Goal: Task Accomplishment & Management: Manage account settings

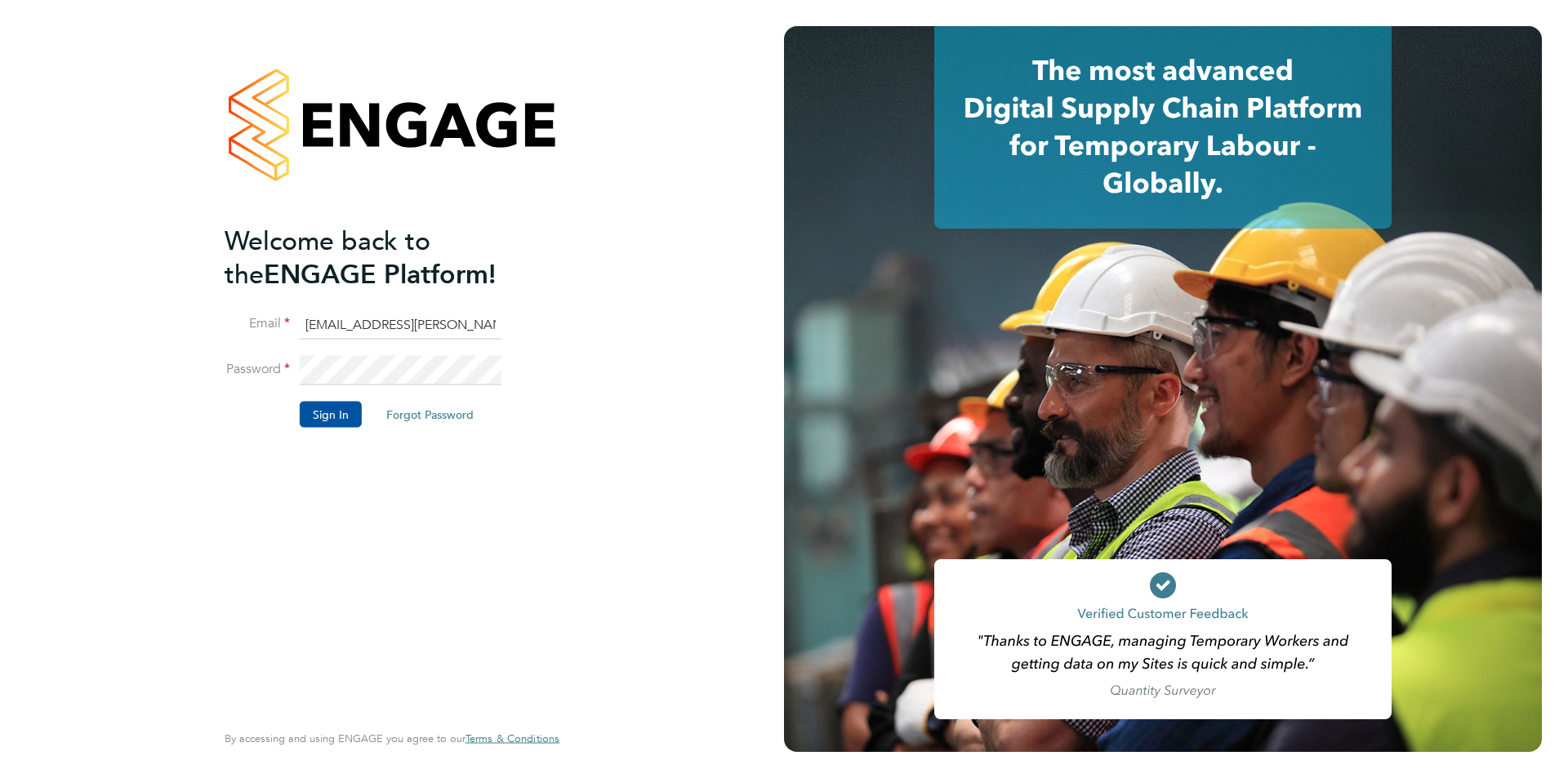
click at [418, 318] on input "edyta.marchant@bhafc.co.uk" at bounding box center [399, 325] width 201 height 30
type input "edyta.marchant@brightonandhovealbion.com"
click at [289, 416] on li "Sign In Forgot Password" at bounding box center [384, 422] width 318 height 43
click at [313, 410] on button "Sign In" at bounding box center [330, 414] width 62 height 26
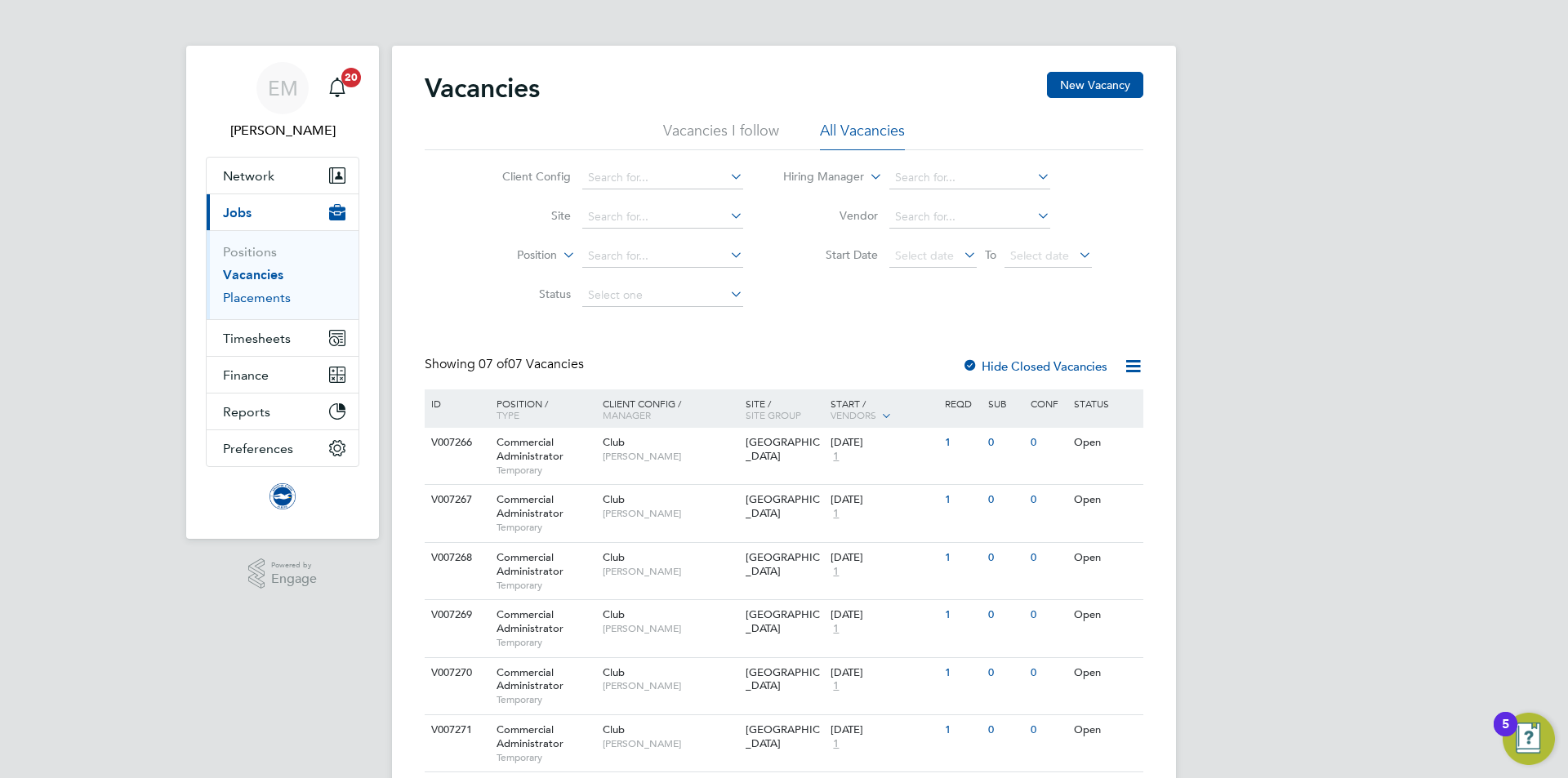
click at [278, 294] on link "Placements" at bounding box center [257, 297] width 67 height 16
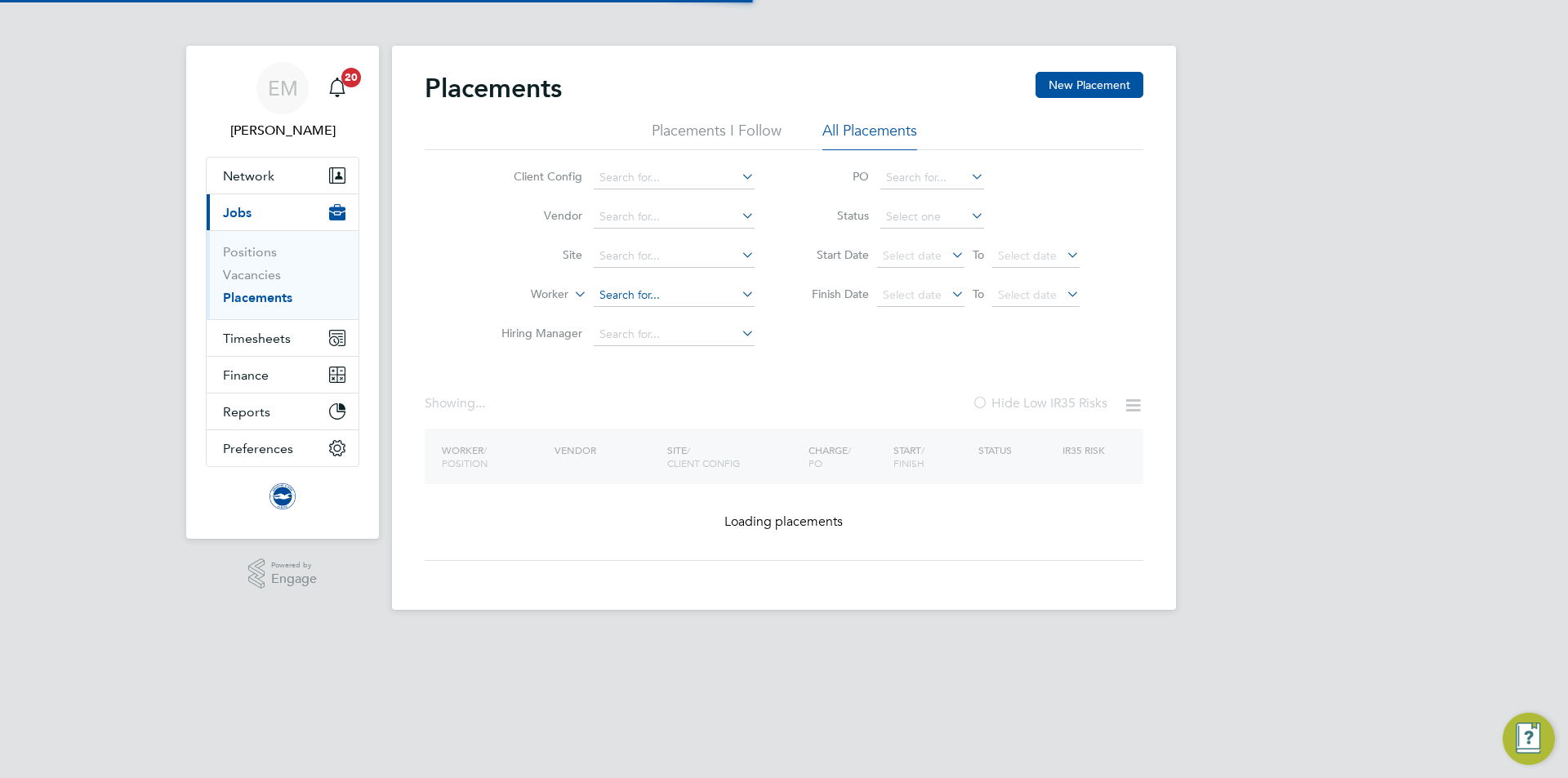
click at [668, 293] on input at bounding box center [674, 295] width 161 height 23
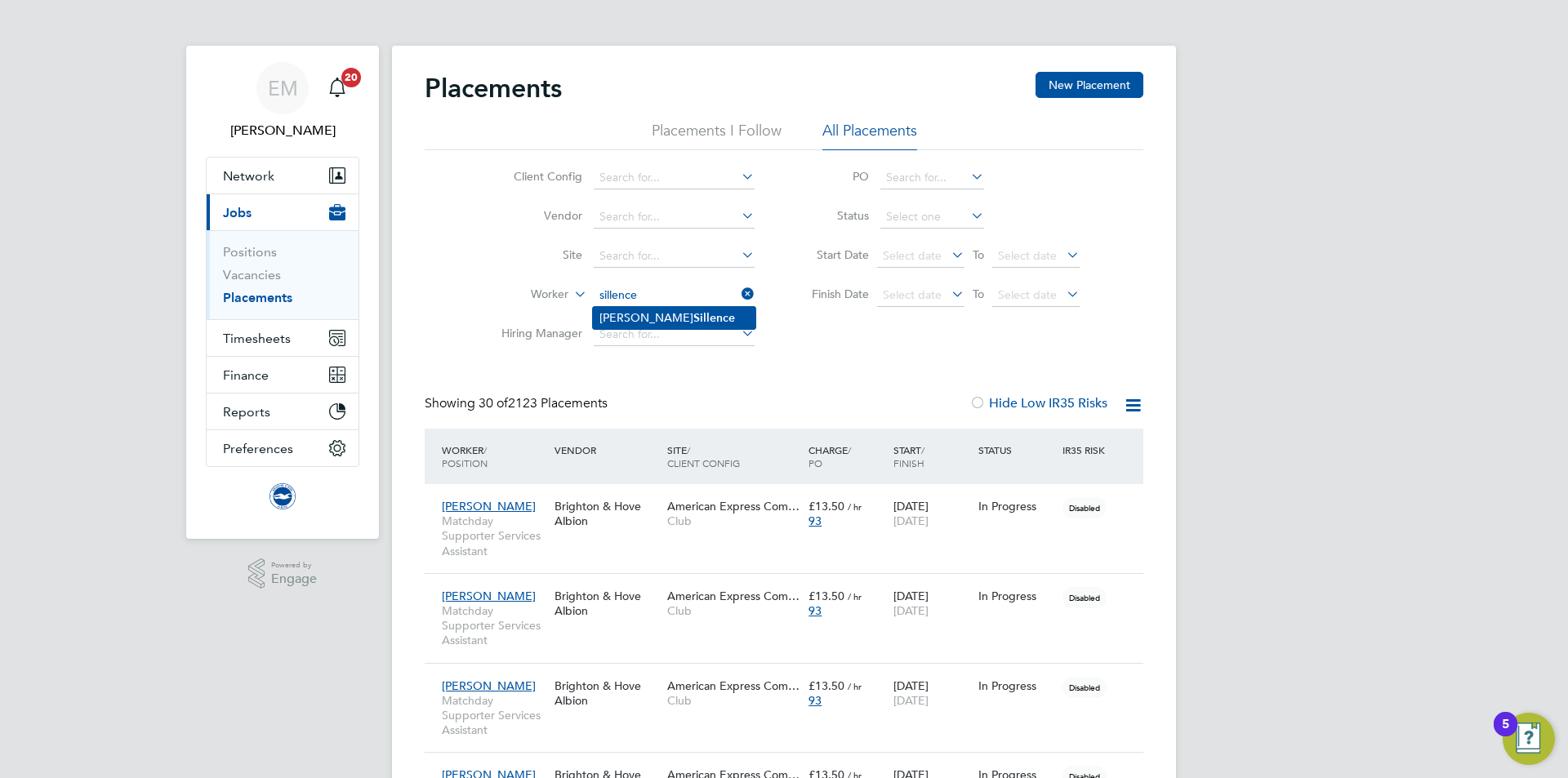
click at [693, 314] on b "Sillence" at bounding box center [714, 318] width 42 height 14
type input "Andrew Sillence"
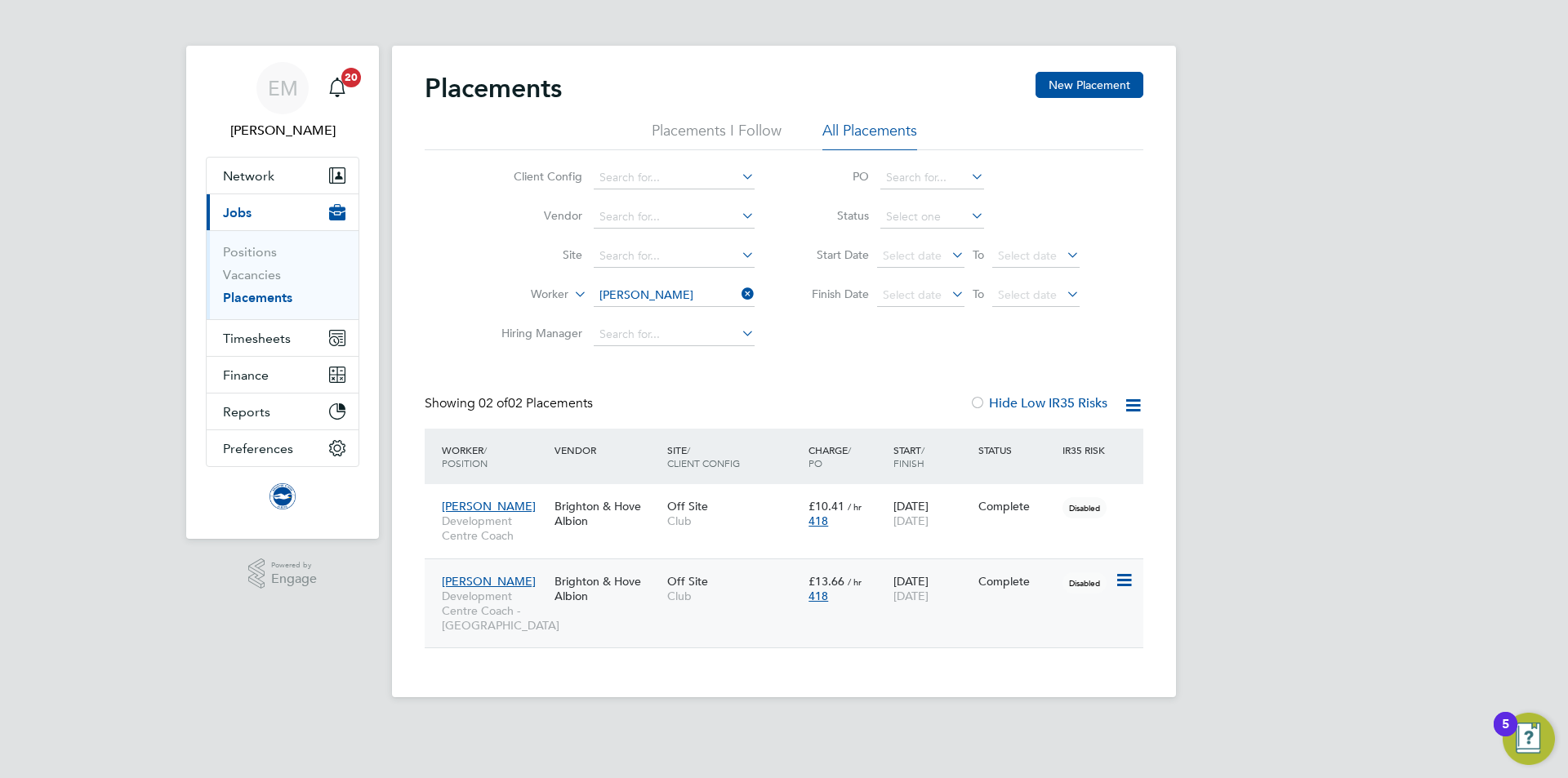
click at [779, 597] on span "Club" at bounding box center [733, 596] width 133 height 15
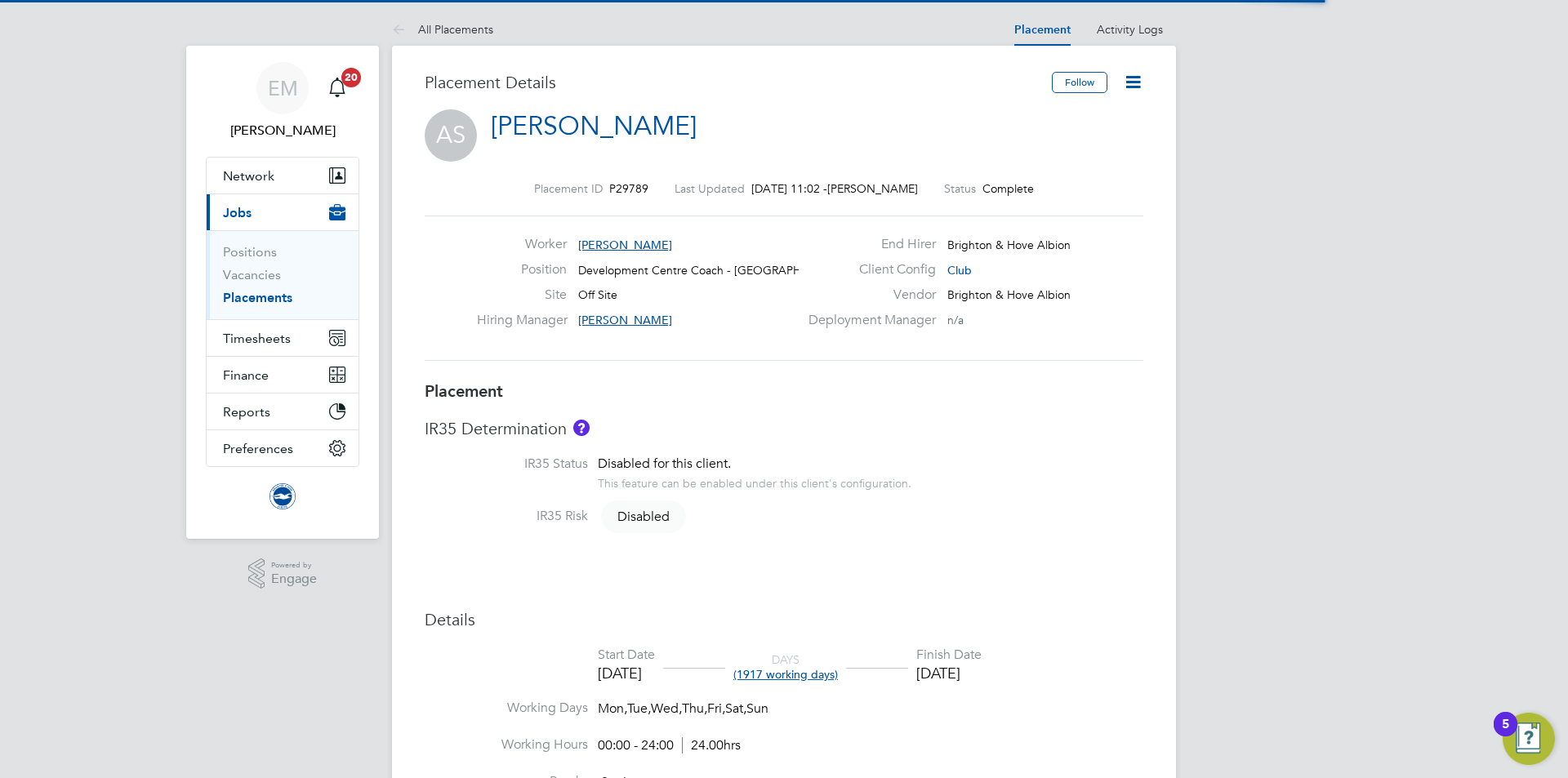
click at [1138, 81] on icon at bounding box center [1133, 81] width 21 height 21
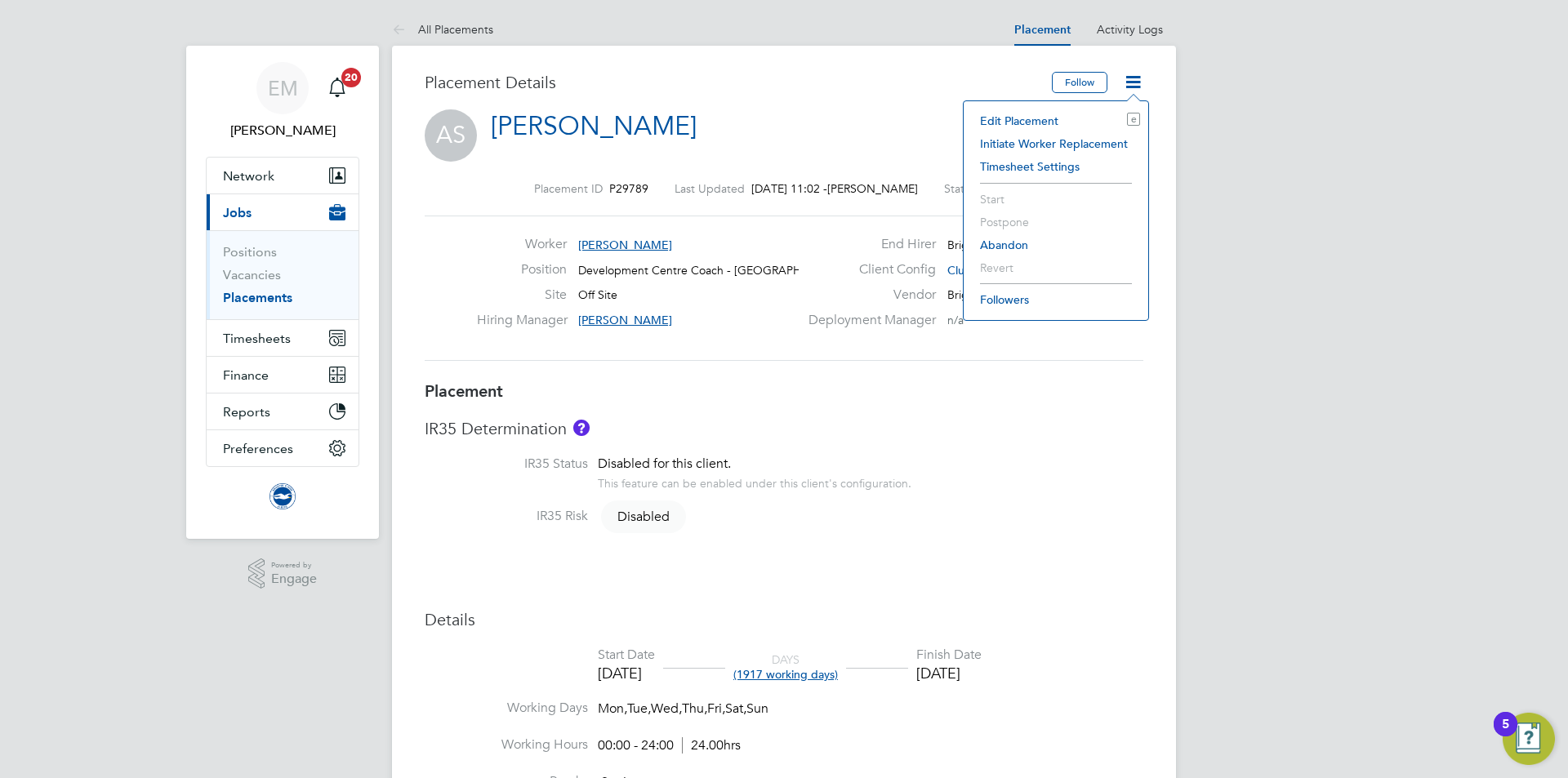
click at [1035, 120] on li "Edit Placement e" at bounding box center [1056, 120] width 168 height 23
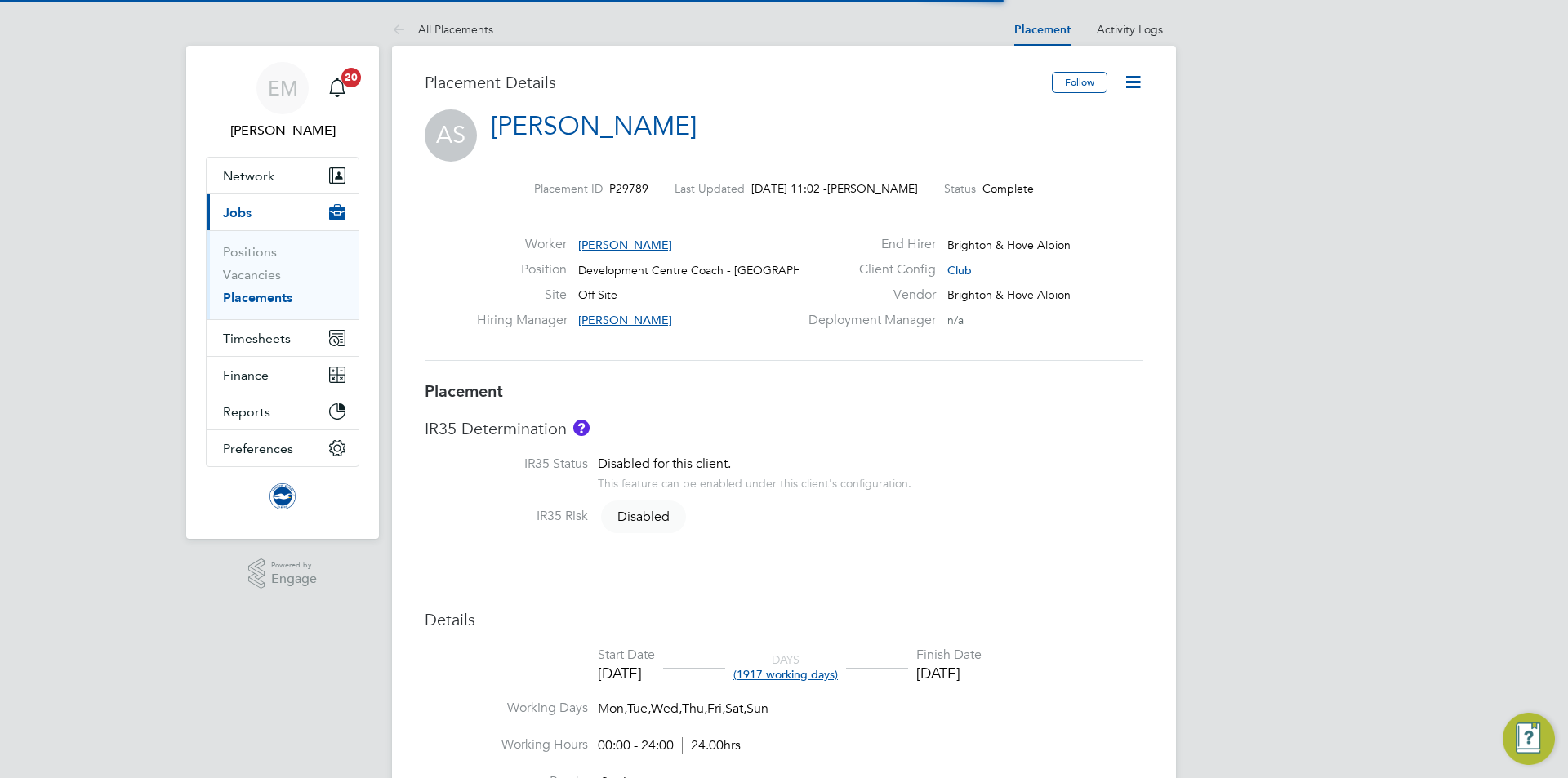
scroll to position [8, 8]
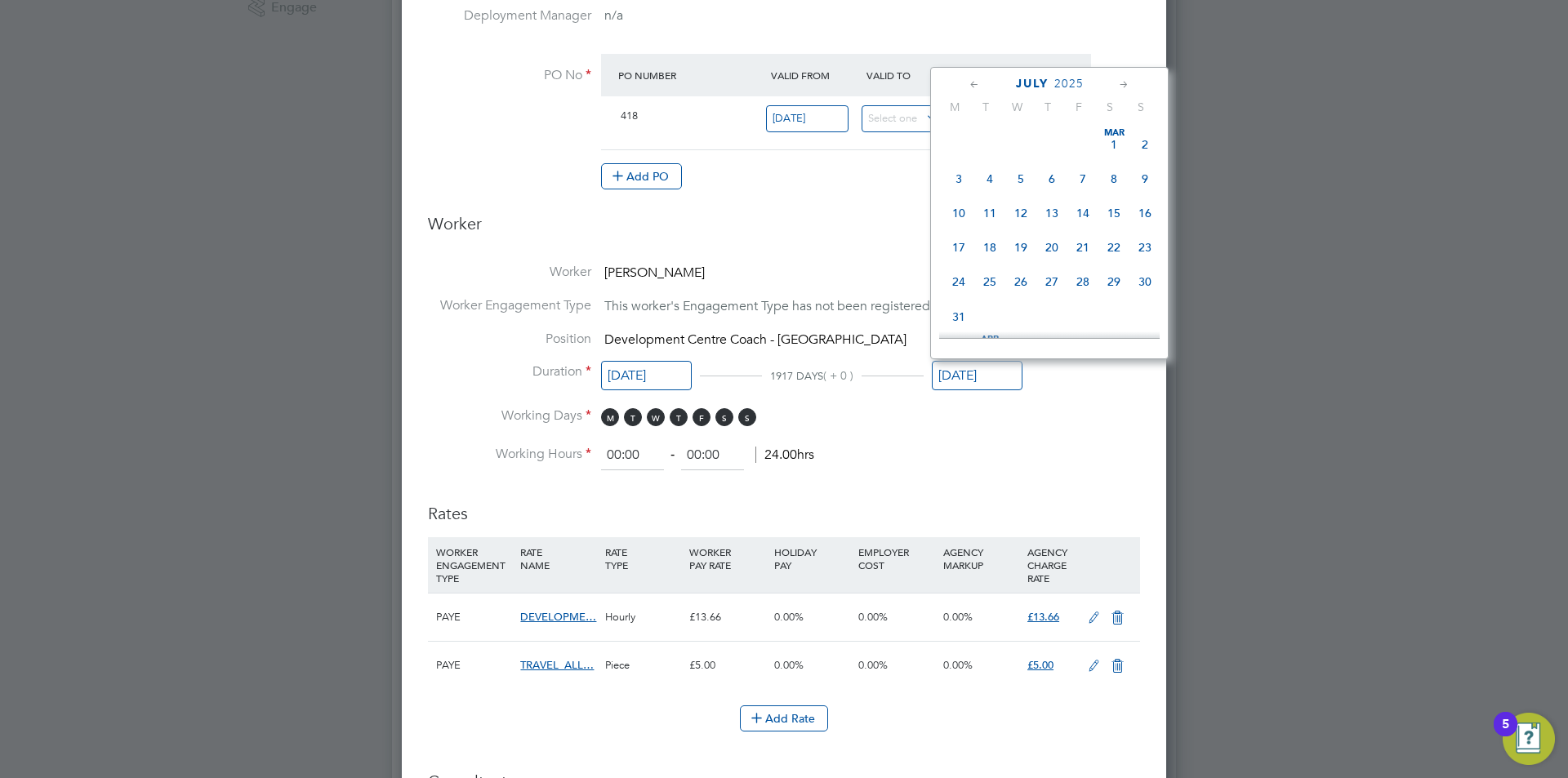
click at [1003, 374] on input "30 Jun 2025" at bounding box center [976, 376] width 90 height 30
drag, startPoint x: 1055, startPoint y: 222, endPoint x: 1047, endPoint y: 242, distance: 21.5
click at [1054, 110] on span "30" at bounding box center [1051, 94] width 31 height 31
type input "30 Sep 2027"
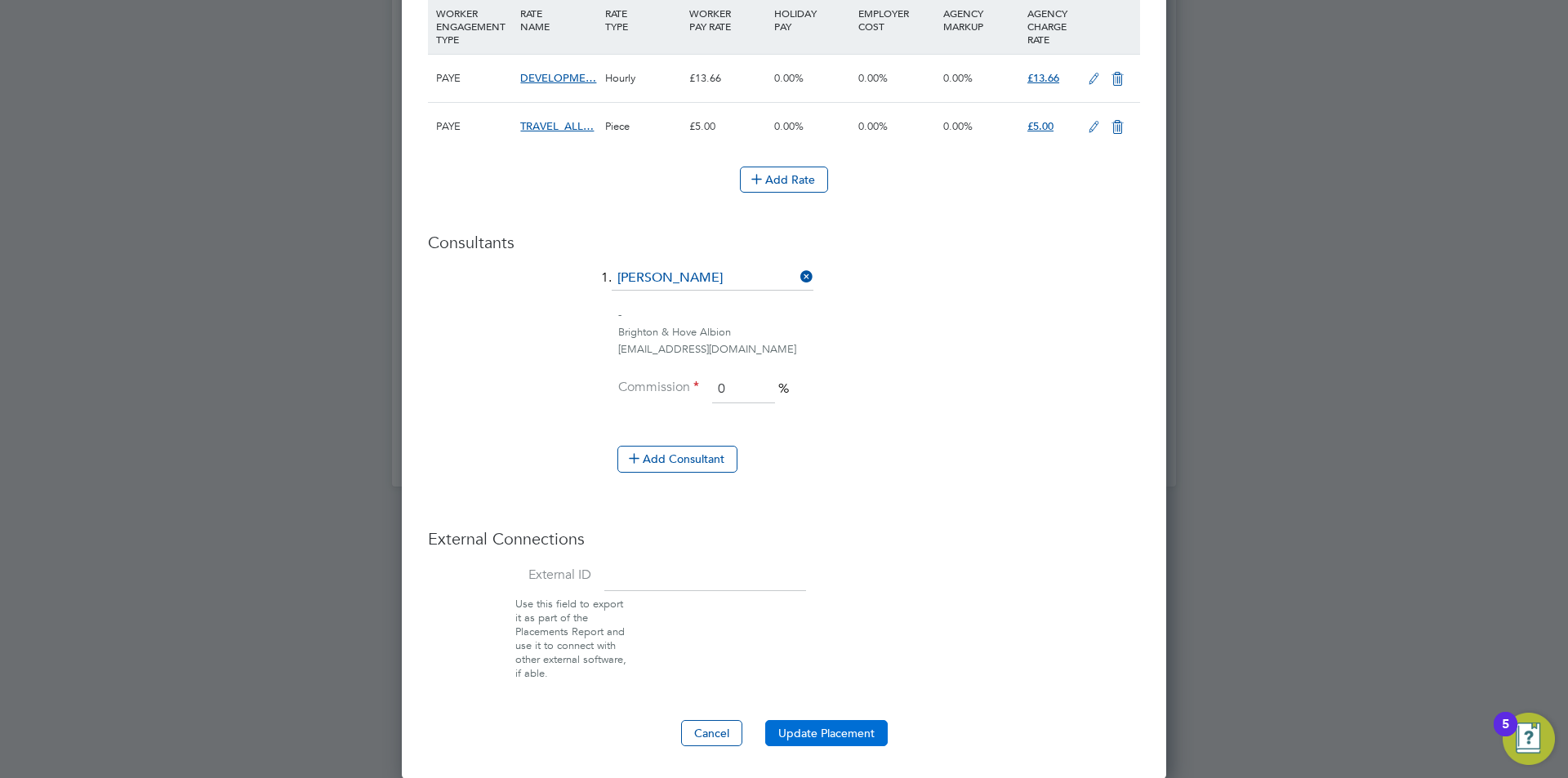
click at [795, 739] on button "Update Placement" at bounding box center [827, 733] width 123 height 26
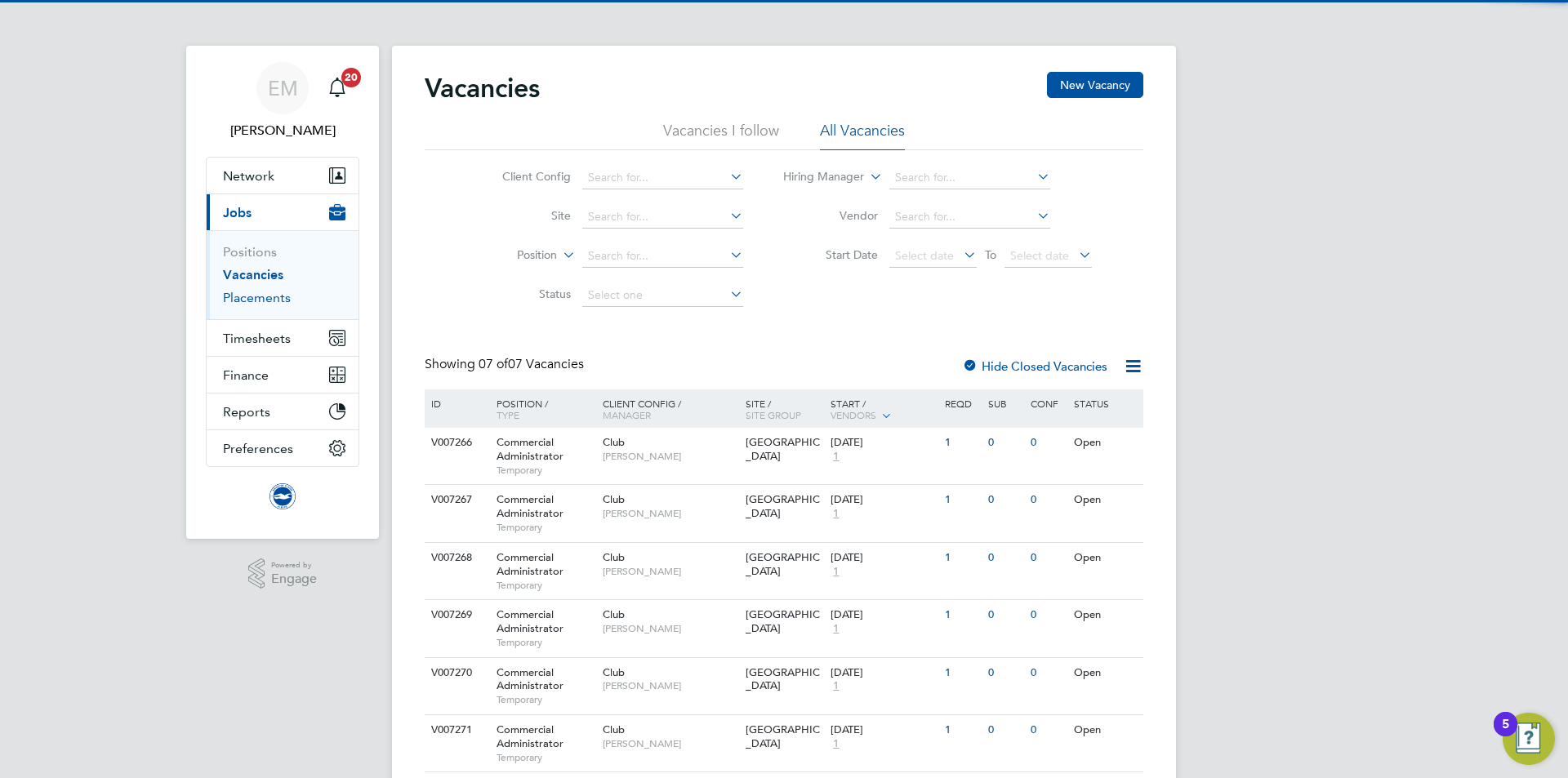
click at [253, 296] on link "Placements" at bounding box center [257, 297] width 67 height 16
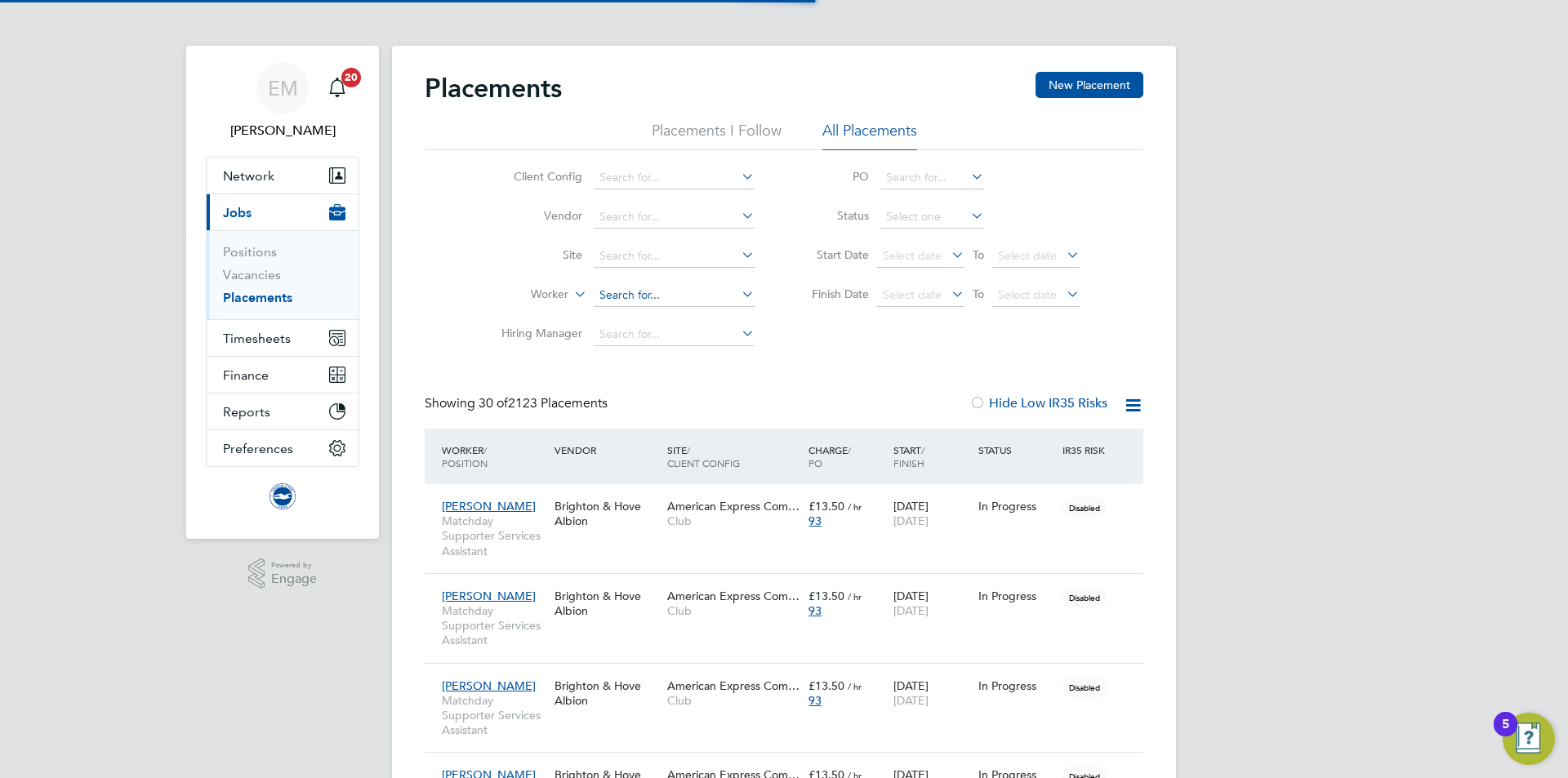
click at [642, 292] on input at bounding box center [674, 295] width 161 height 23
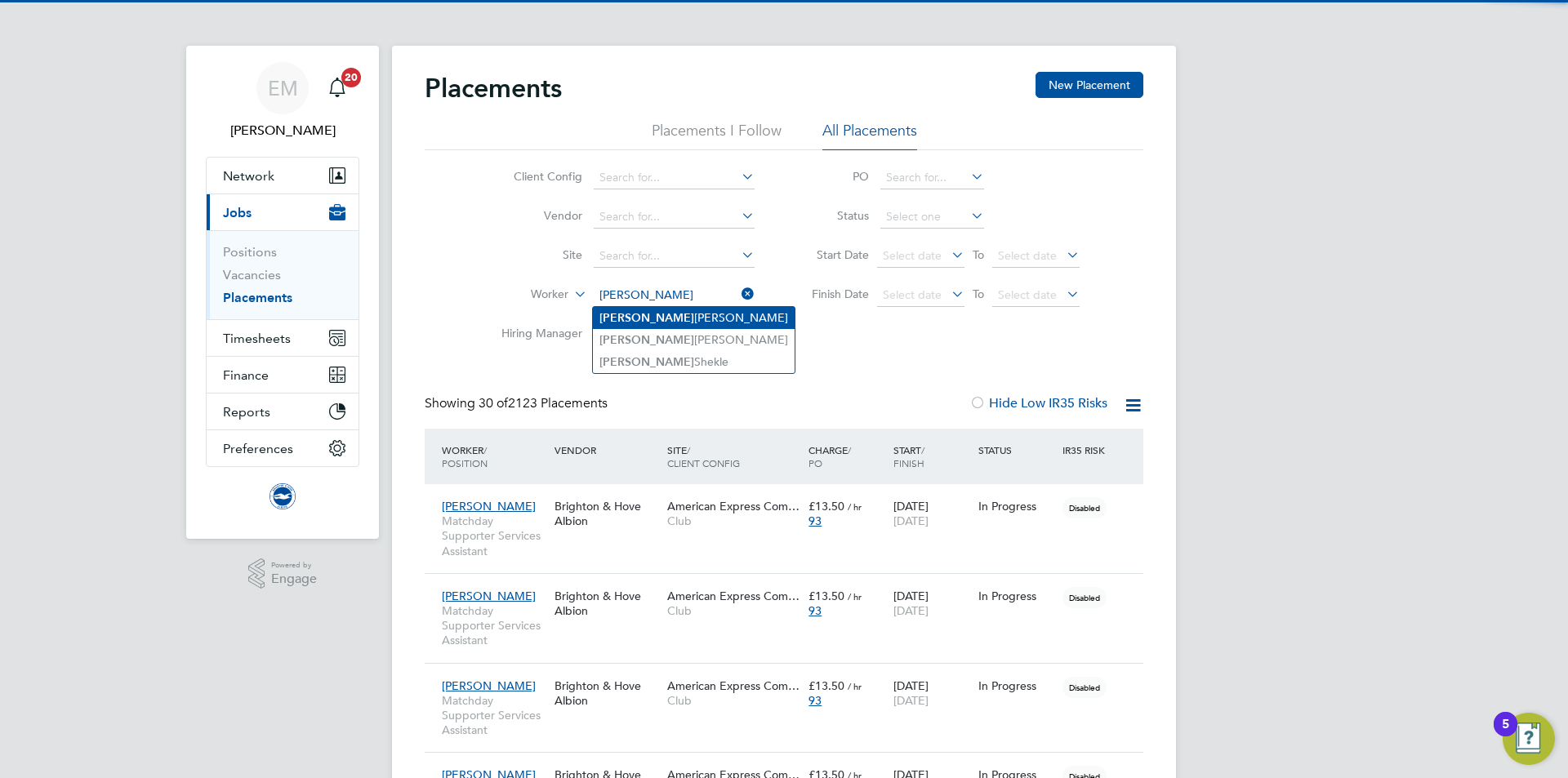
click at [692, 310] on li "Rhys Murphy" at bounding box center [693, 318] width 201 height 22
type input "[PERSON_NAME]"
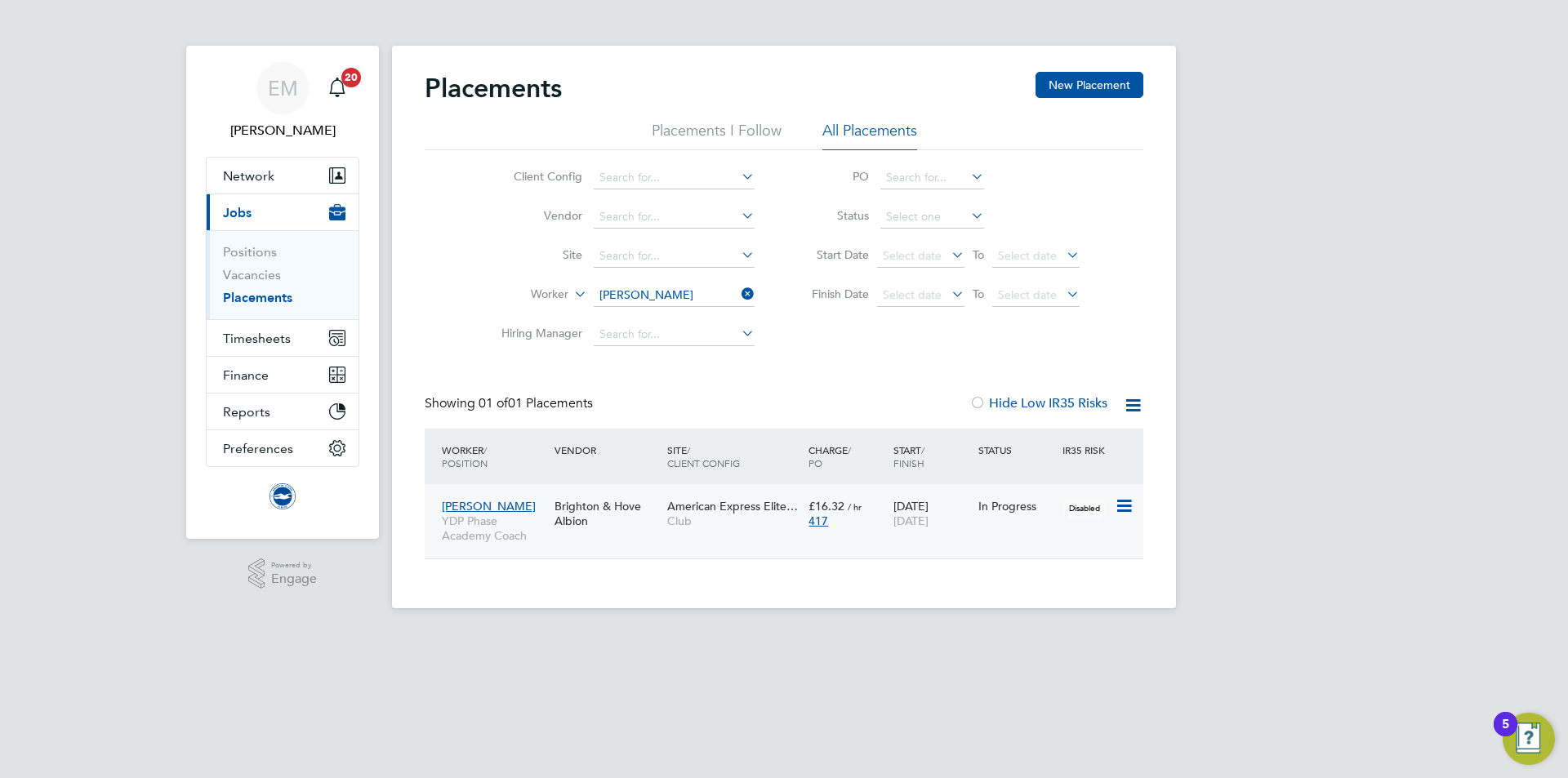
click at [630, 516] on div "Brighton & Hove Albion" at bounding box center [607, 513] width 113 height 46
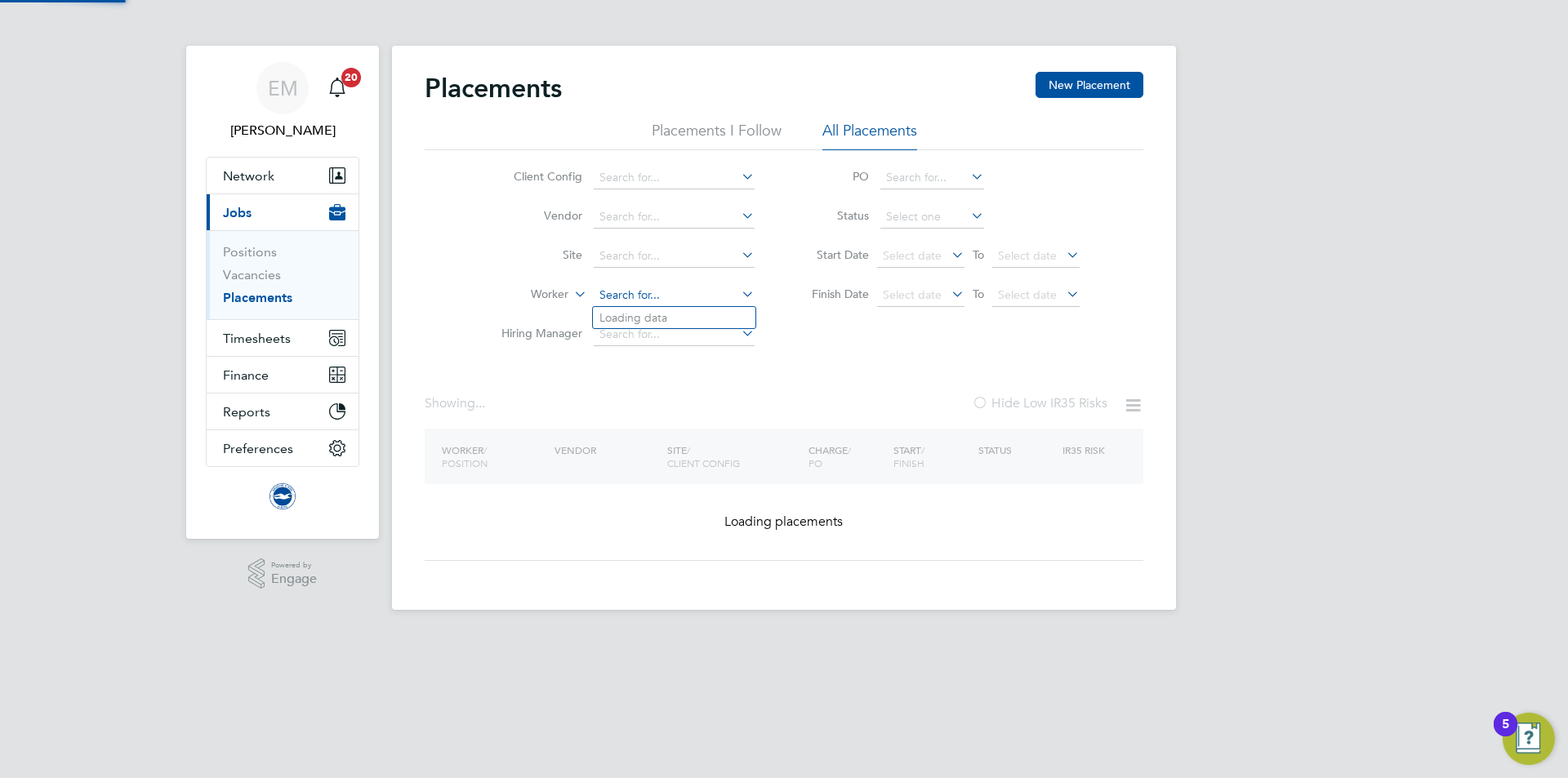
click at [645, 299] on input at bounding box center [674, 295] width 161 height 23
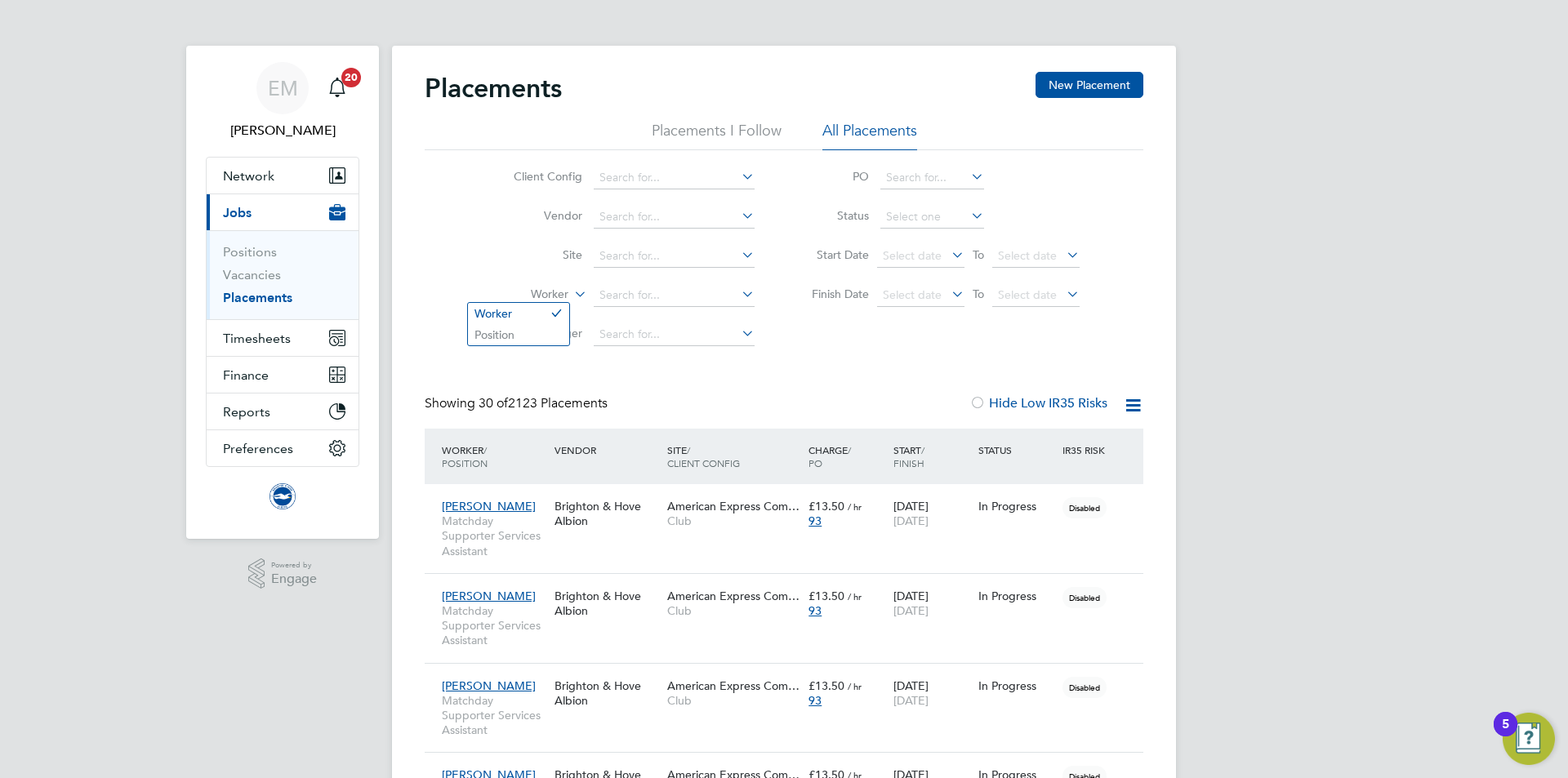
click at [562, 299] on label "Worker" at bounding box center [521, 294] width 94 height 16
click at [545, 297] on label "Worker" at bounding box center [521, 294] width 94 height 16
click at [524, 335] on li "Position" at bounding box center [518, 334] width 101 height 21
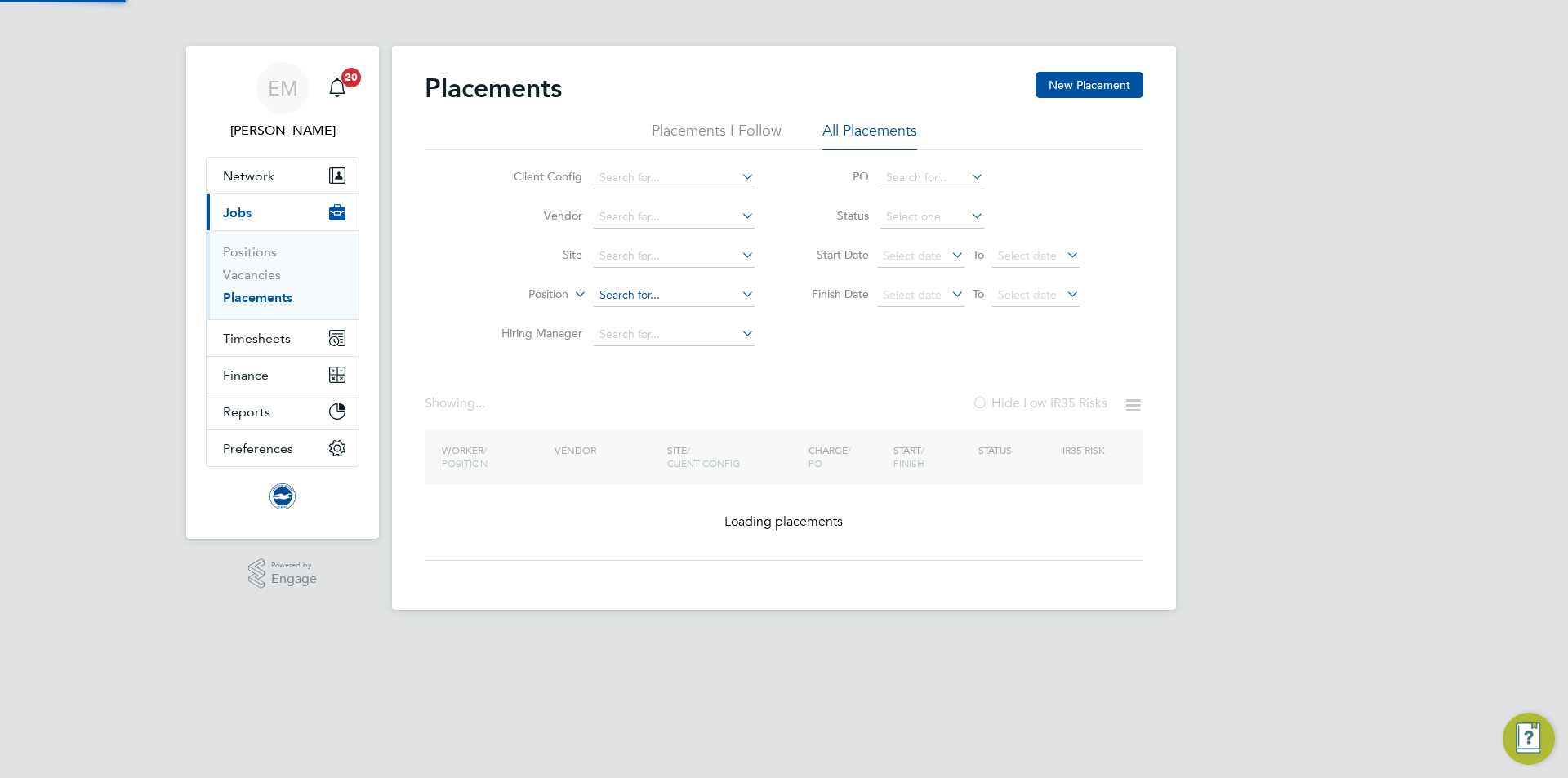
click at [627, 299] on input at bounding box center [674, 295] width 161 height 23
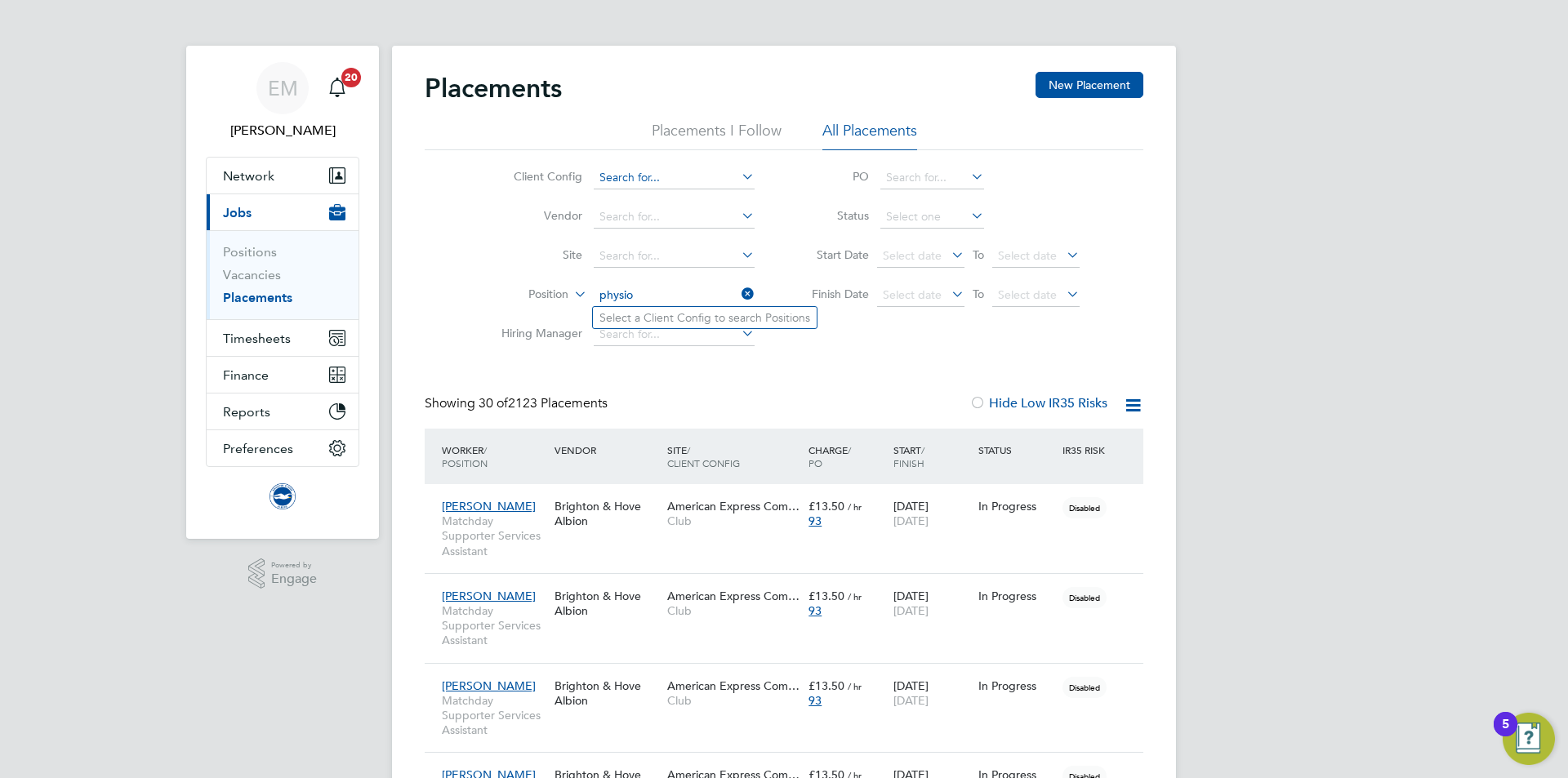
type input "physio"
click at [664, 180] on input at bounding box center [674, 177] width 161 height 23
click at [663, 197] on li "Club" at bounding box center [674, 200] width 163 height 22
type input "Club"
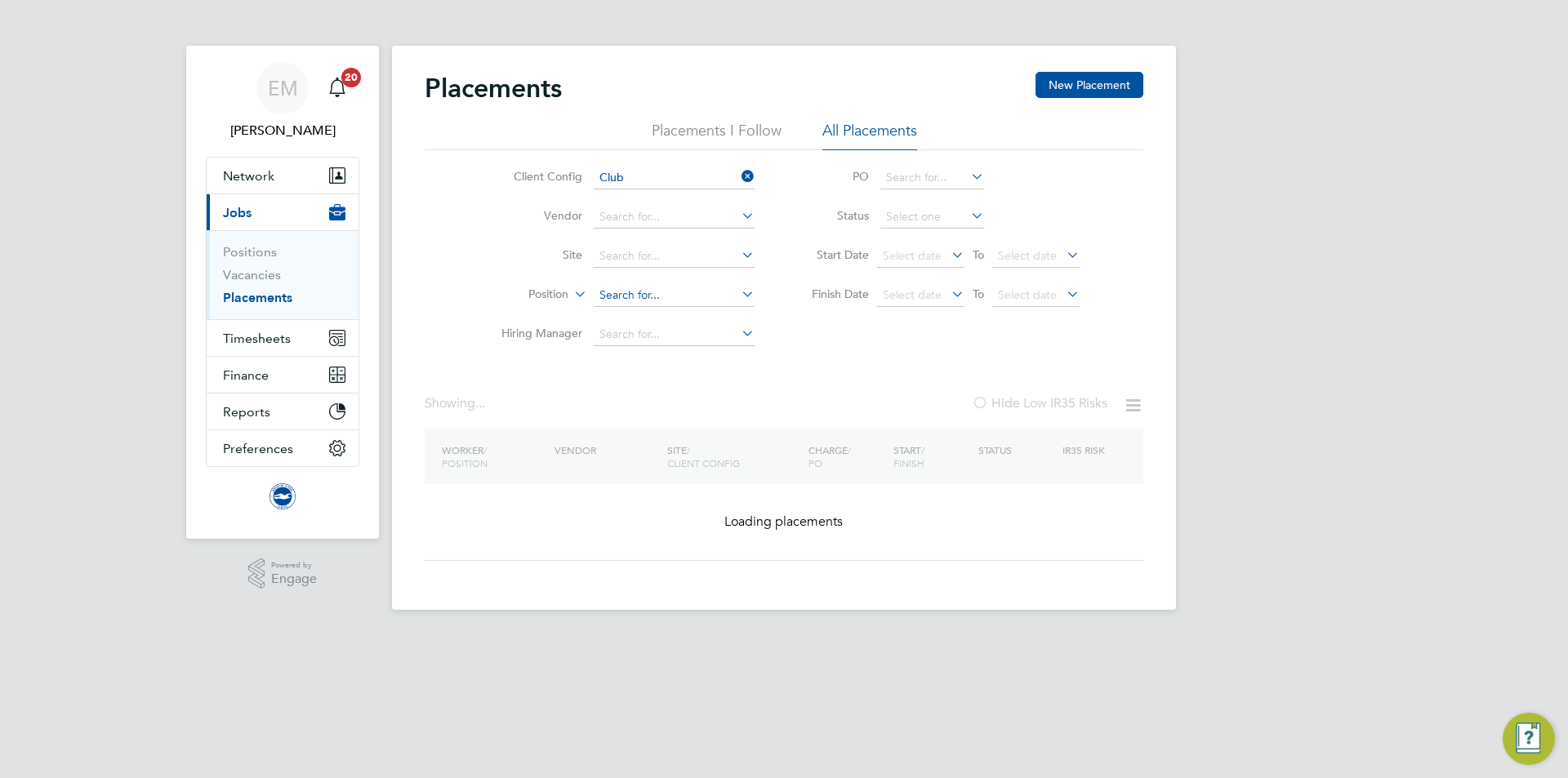
click at [637, 291] on input at bounding box center [674, 295] width 161 height 23
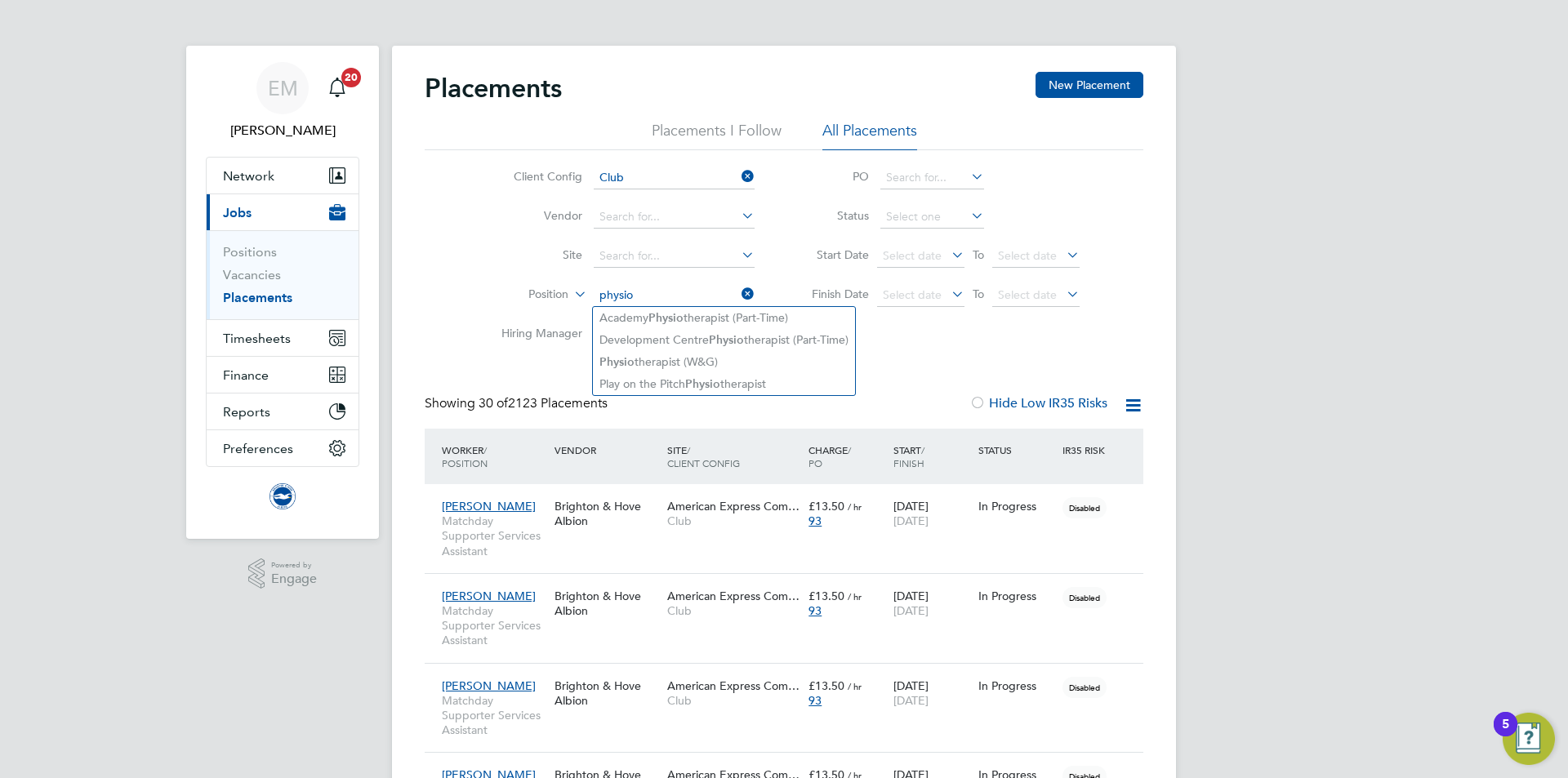
type input "physio"
click at [976, 346] on div "Client Config Club Vendor Site Position physio Hiring Manager PO Status Start D…" at bounding box center [783, 253] width 719 height 204
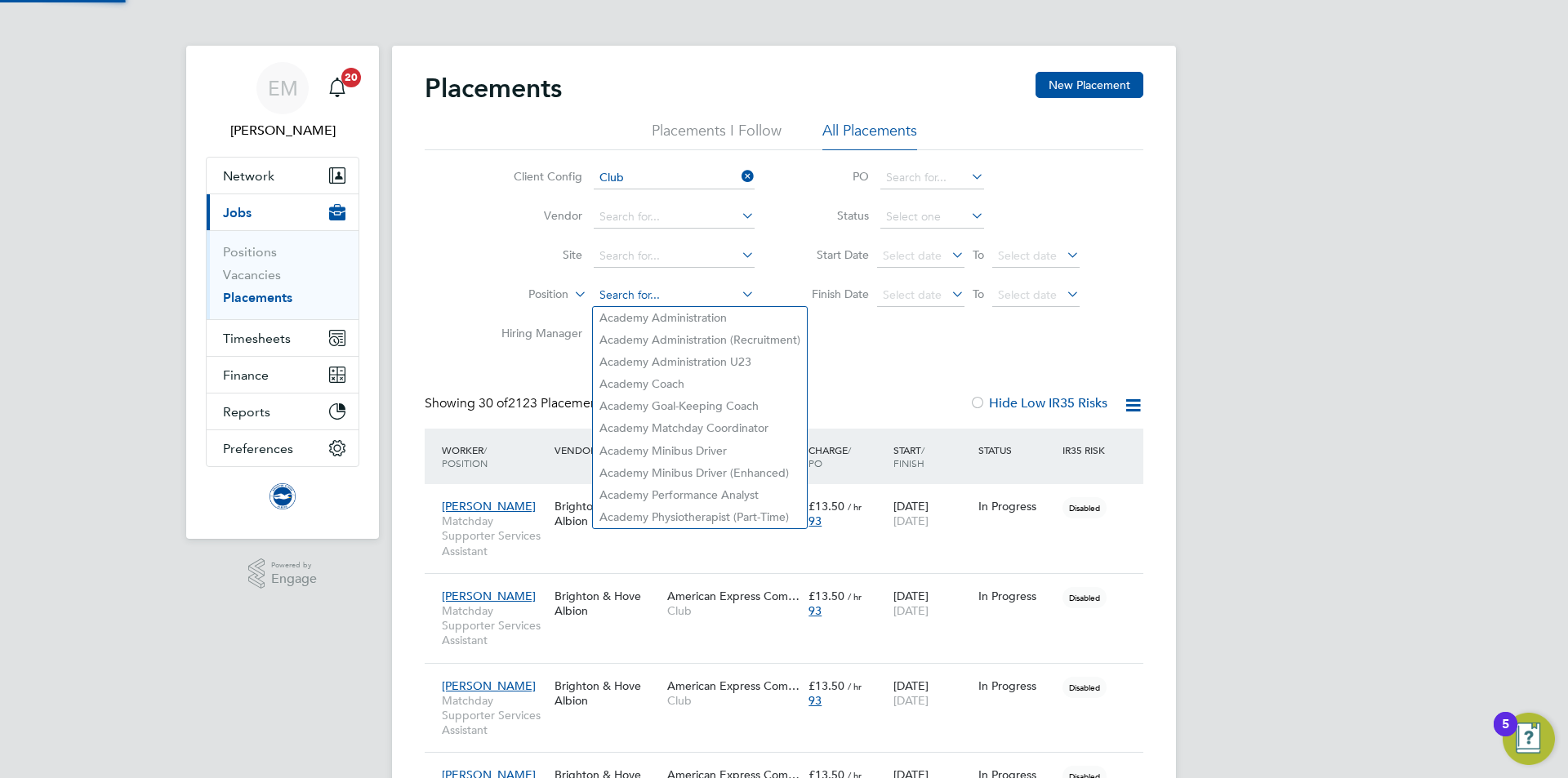
click at [658, 299] on input at bounding box center [674, 295] width 161 height 23
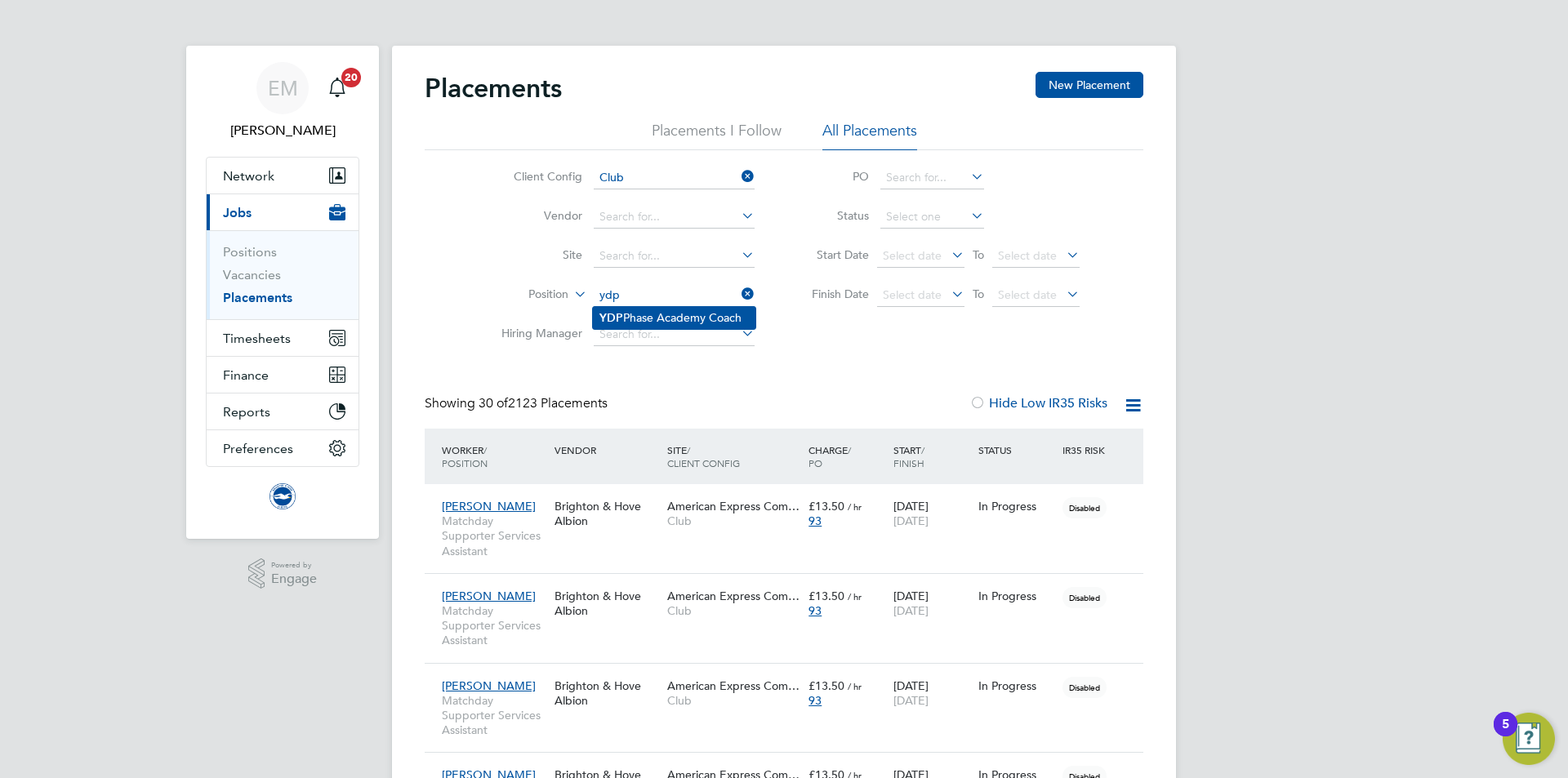
click at [717, 317] on li "YDP Phase Academy Coach" at bounding box center [674, 318] width 163 height 22
type input "YDP Phase Academy Coach"
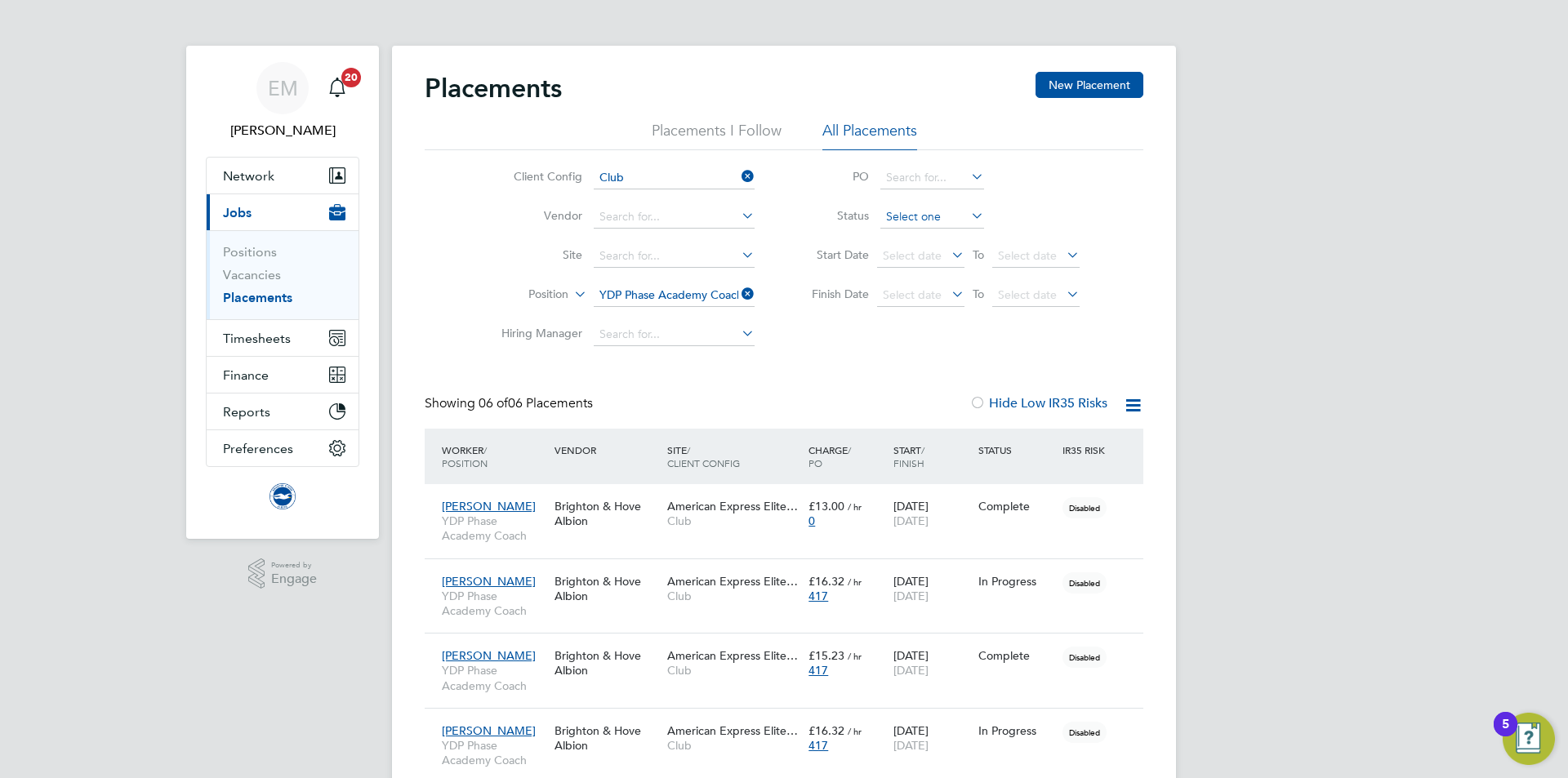
click at [933, 216] on input at bounding box center [932, 217] width 104 height 23
click at [931, 237] on li "Active" at bounding box center [932, 239] width 105 height 21
type input "Active"
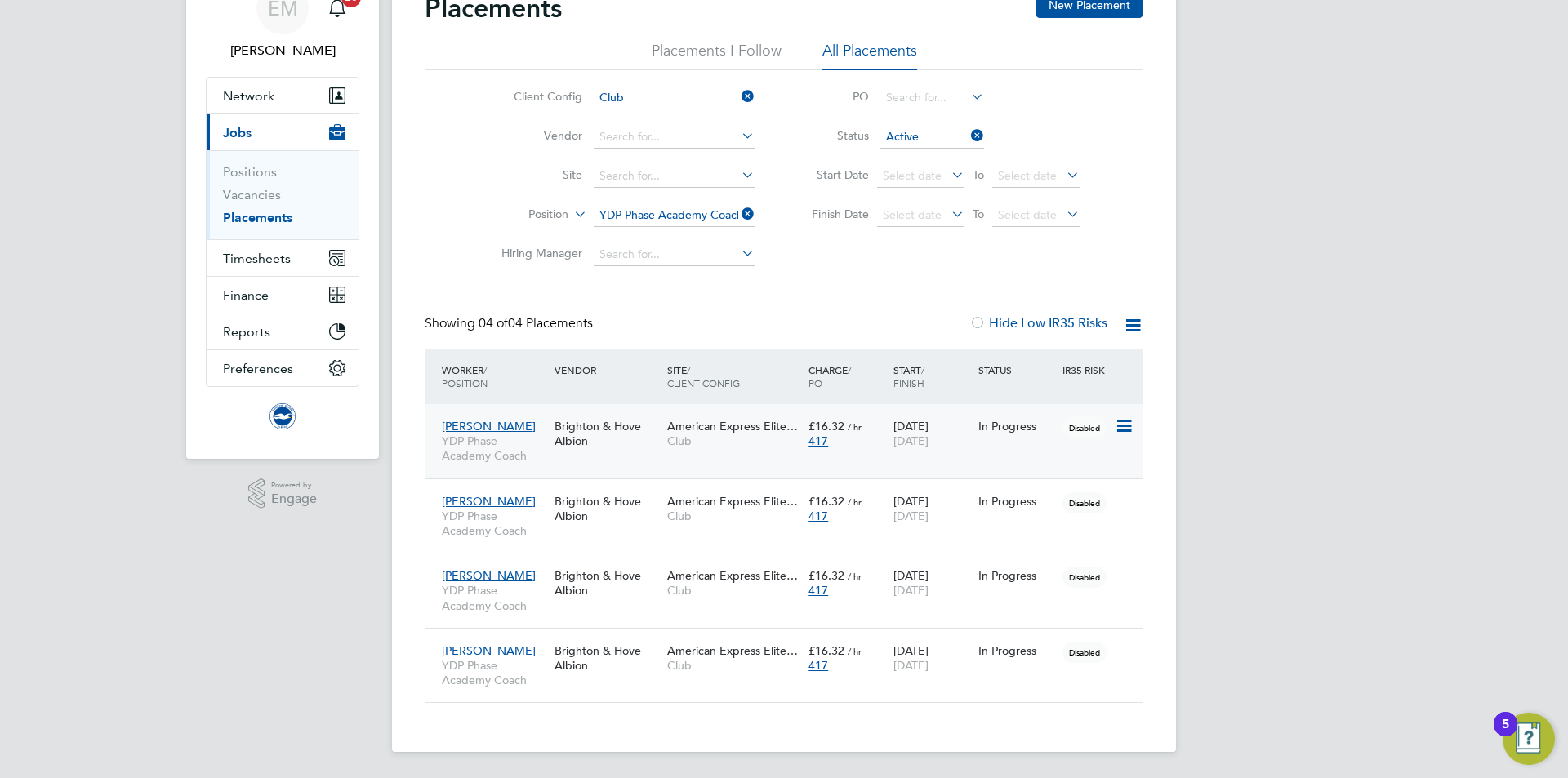
click at [619, 434] on div "Brighton & Hove Albion" at bounding box center [607, 433] width 113 height 46
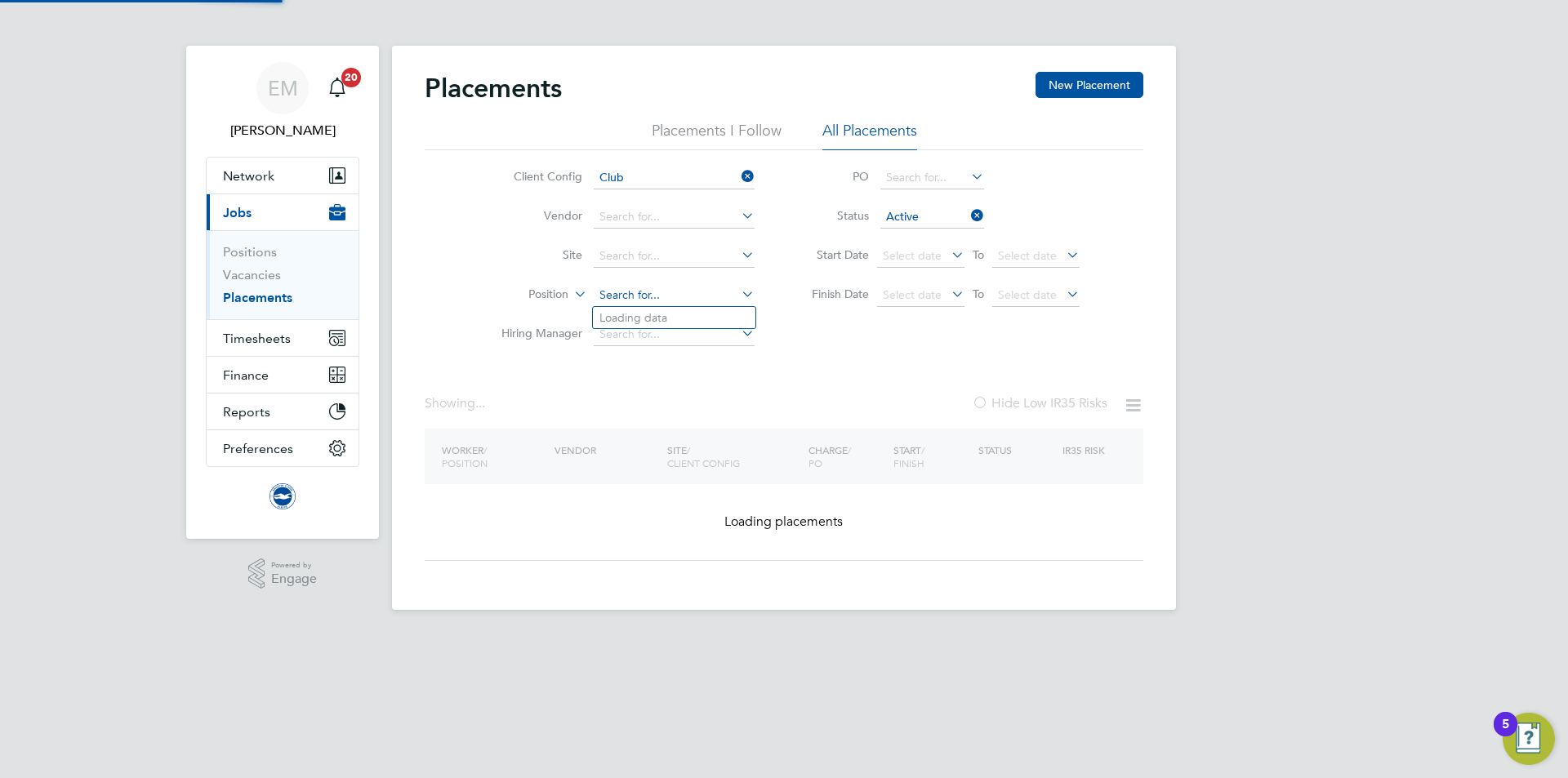
click at [626, 215] on ul "Client Config Club Vendor Site Position Hiring Manager" at bounding box center [621, 257] width 307 height 196
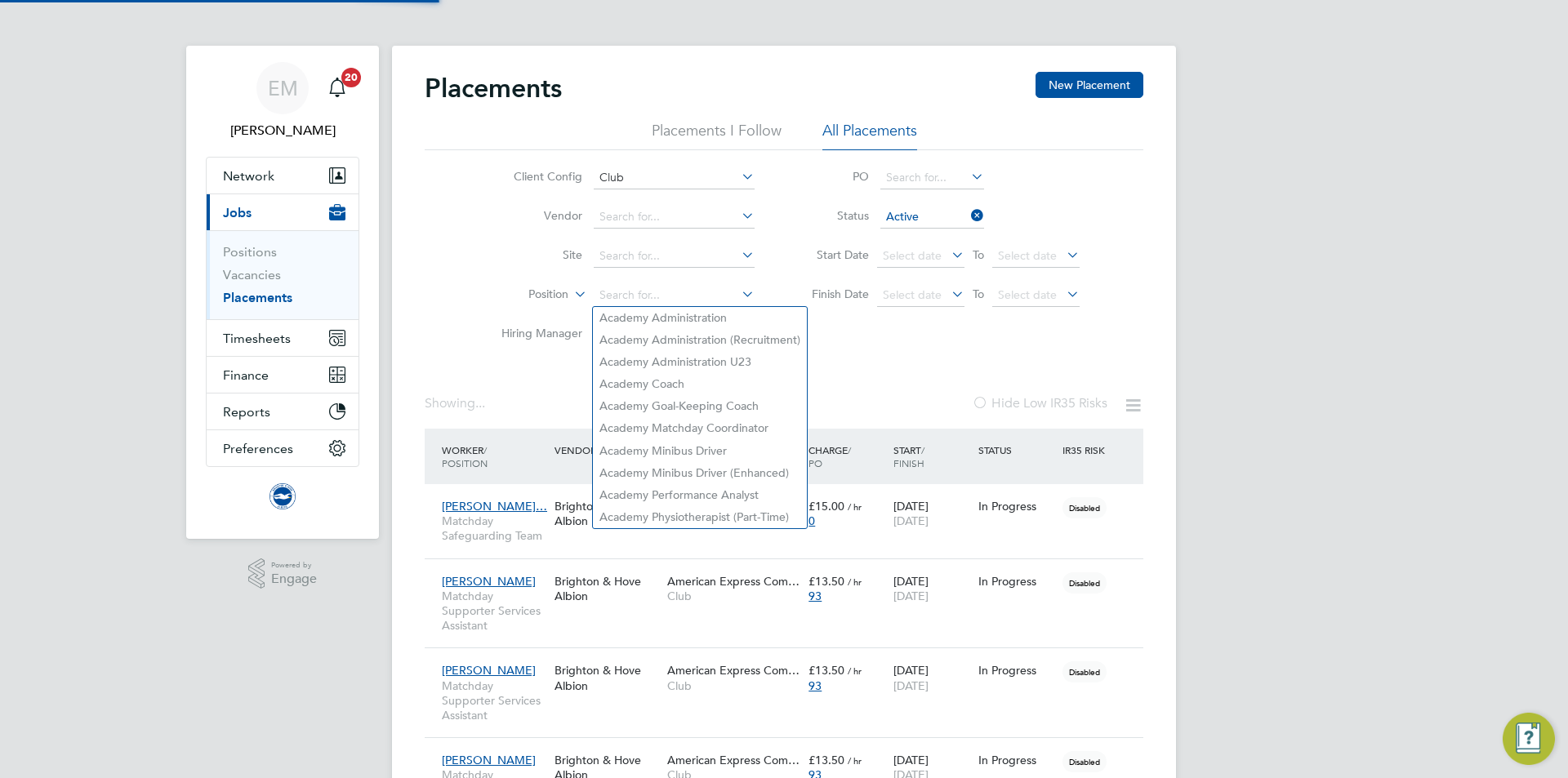
click at [630, 185] on input "Club" at bounding box center [674, 177] width 161 height 23
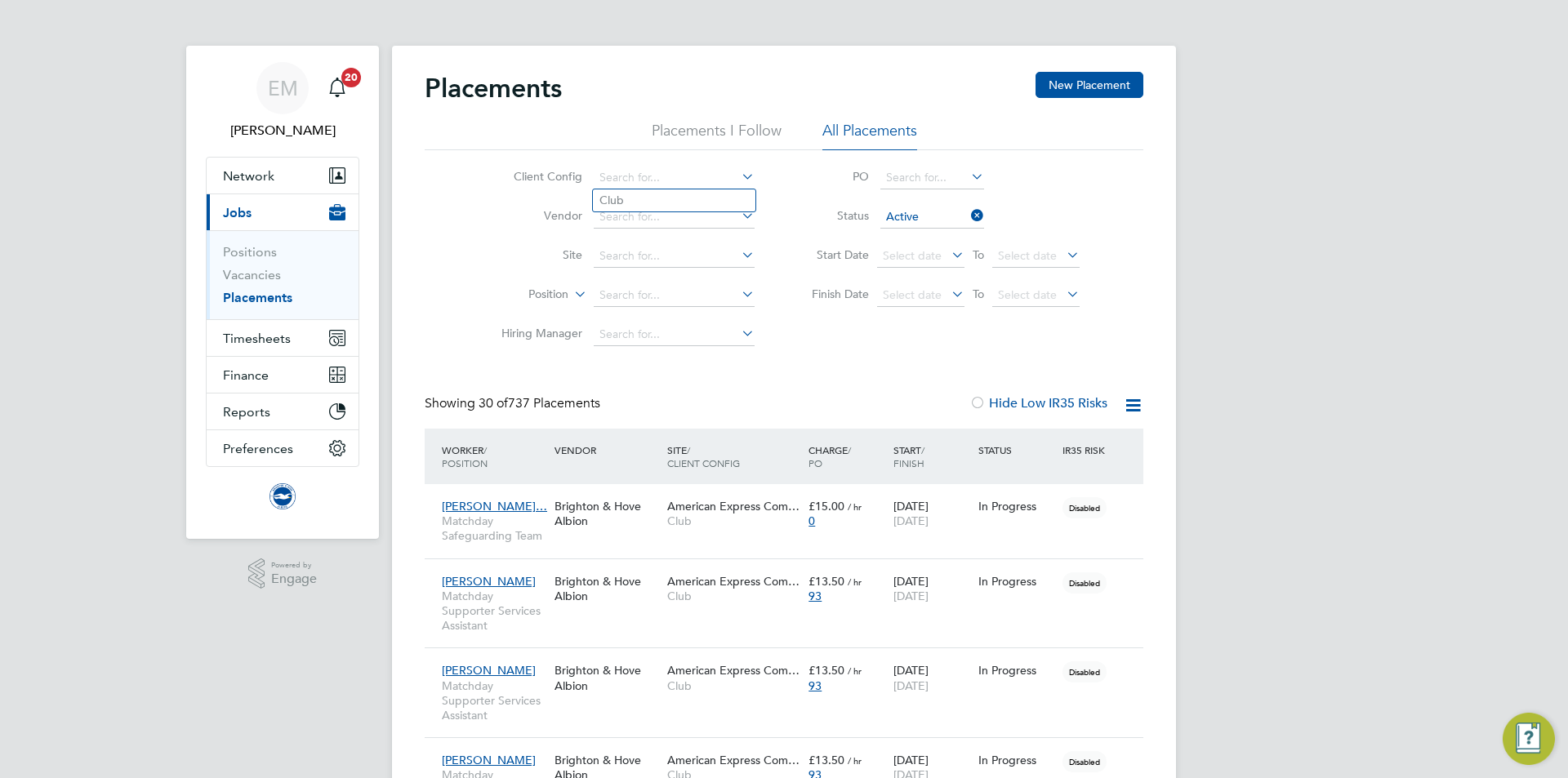
click at [809, 191] on li "PO" at bounding box center [938, 178] width 325 height 40
click at [549, 300] on label "Position" at bounding box center [521, 294] width 94 height 16
click at [523, 321] on li "Worker" at bounding box center [518, 313] width 101 height 21
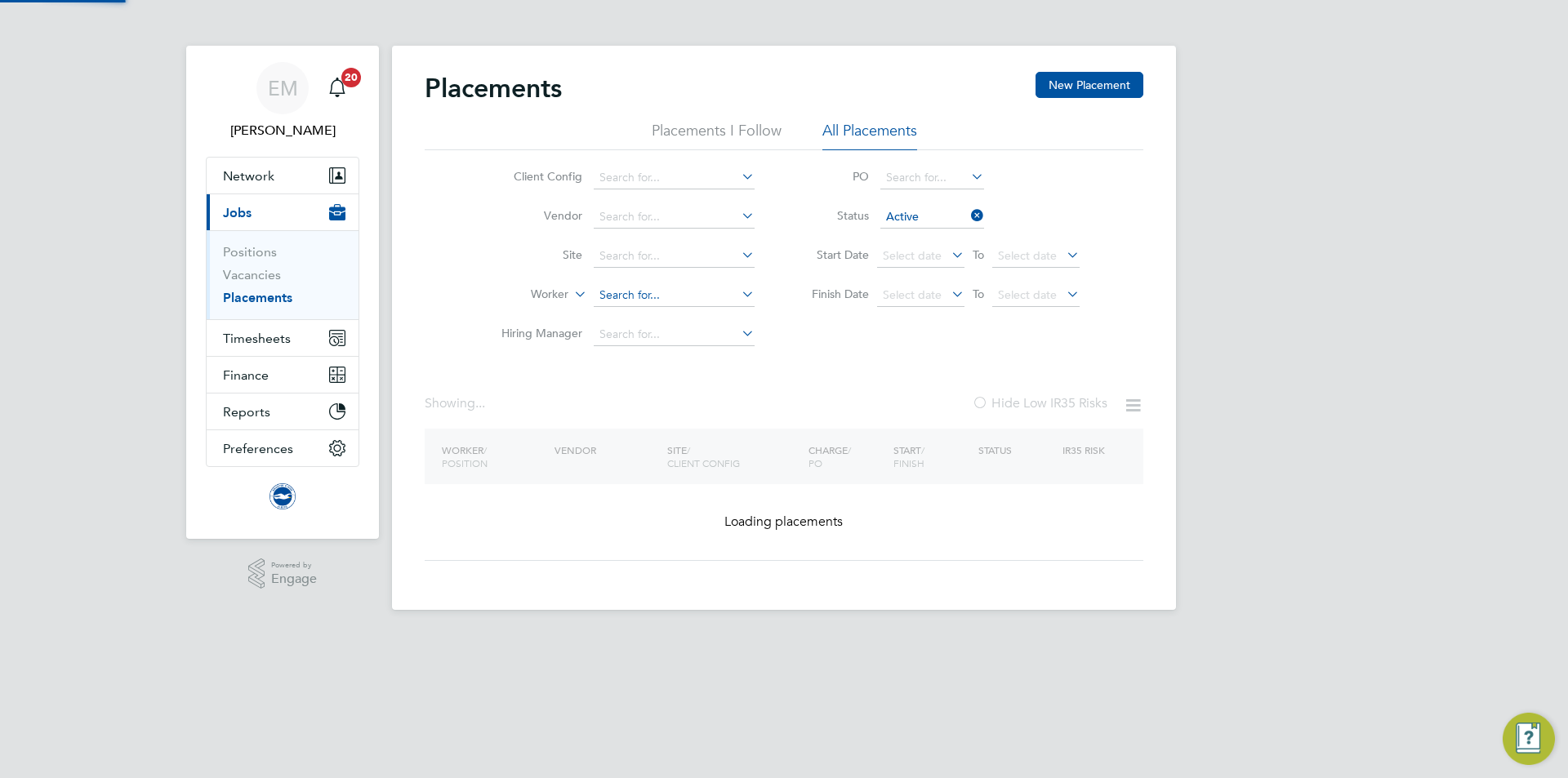
click at [607, 289] on input at bounding box center [674, 295] width 161 height 23
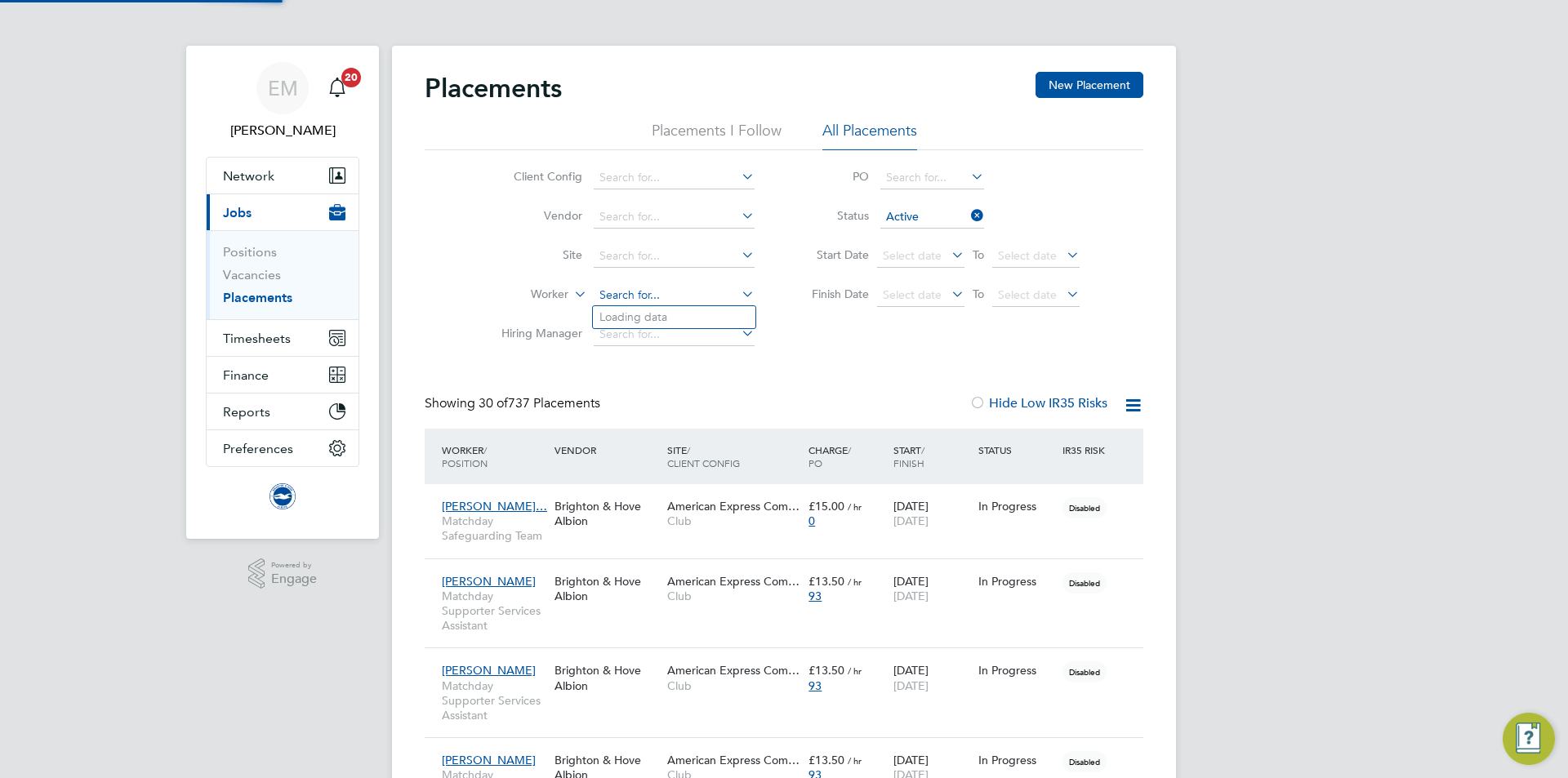
click at [615, 299] on input at bounding box center [674, 295] width 161 height 23
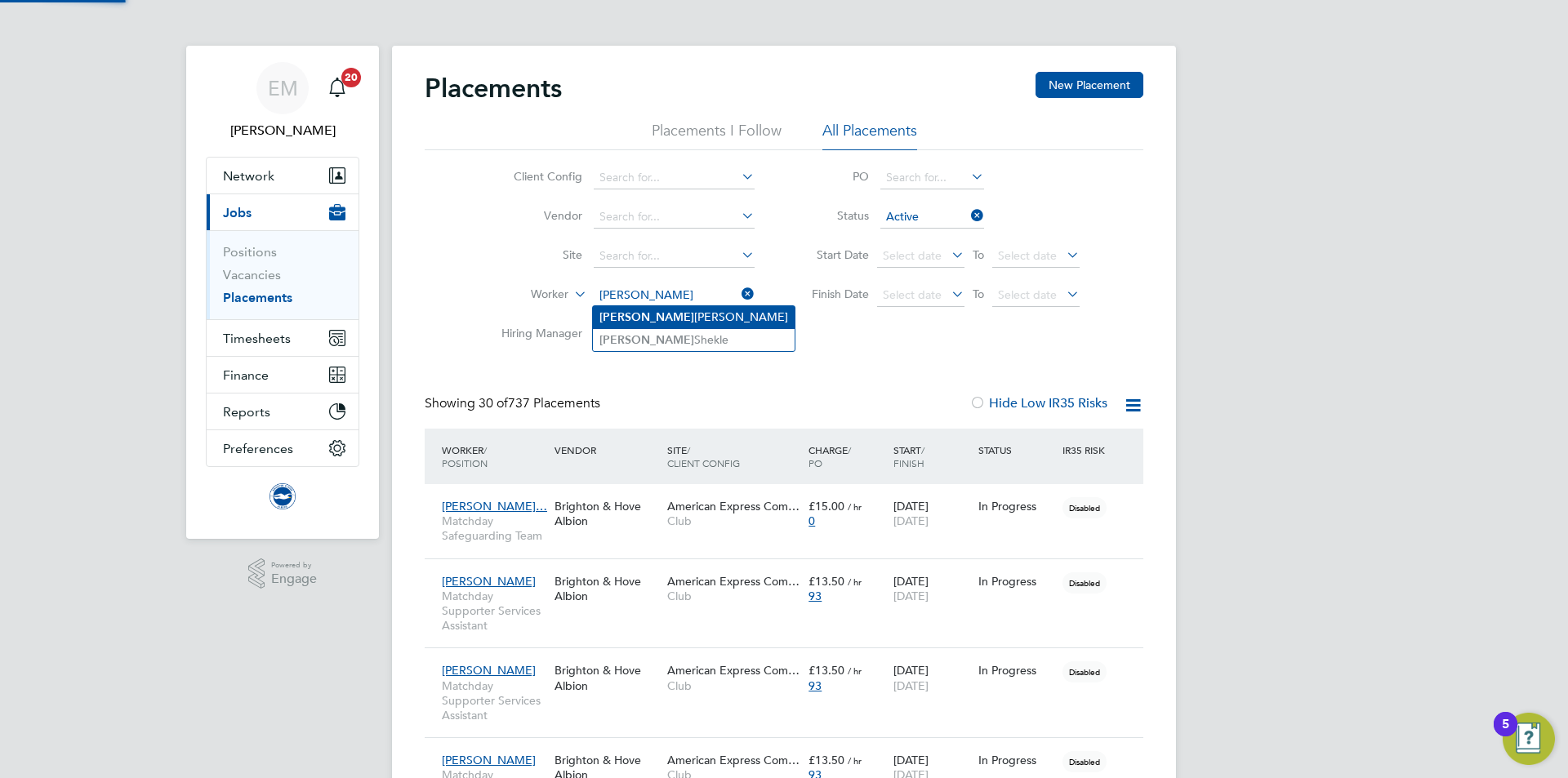
click at [679, 317] on li "Rhys Murphy" at bounding box center [693, 317] width 201 height 22
type input "[PERSON_NAME]"
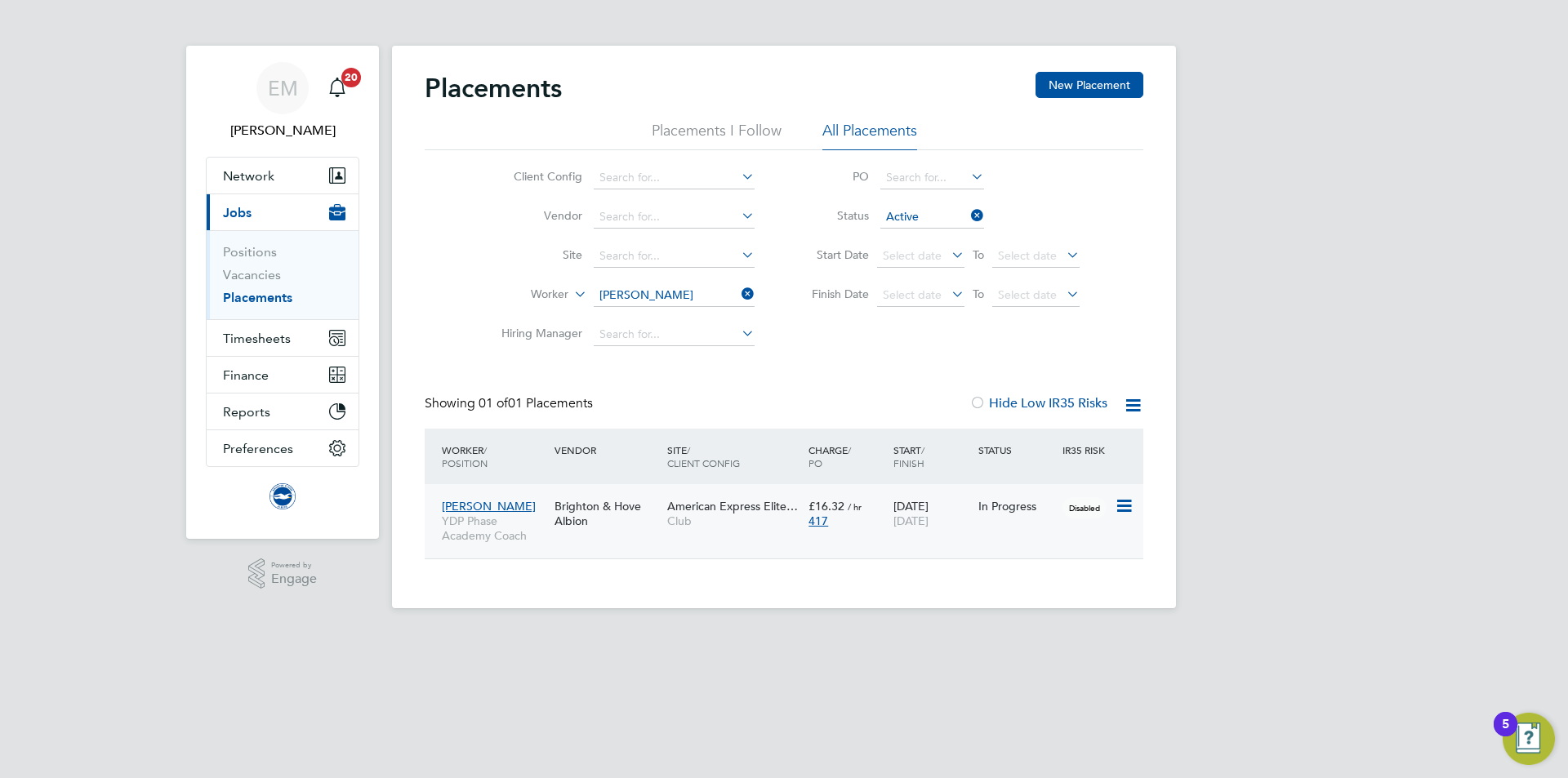
click at [645, 521] on div "Brighton & Hove Albion" at bounding box center [607, 513] width 113 height 46
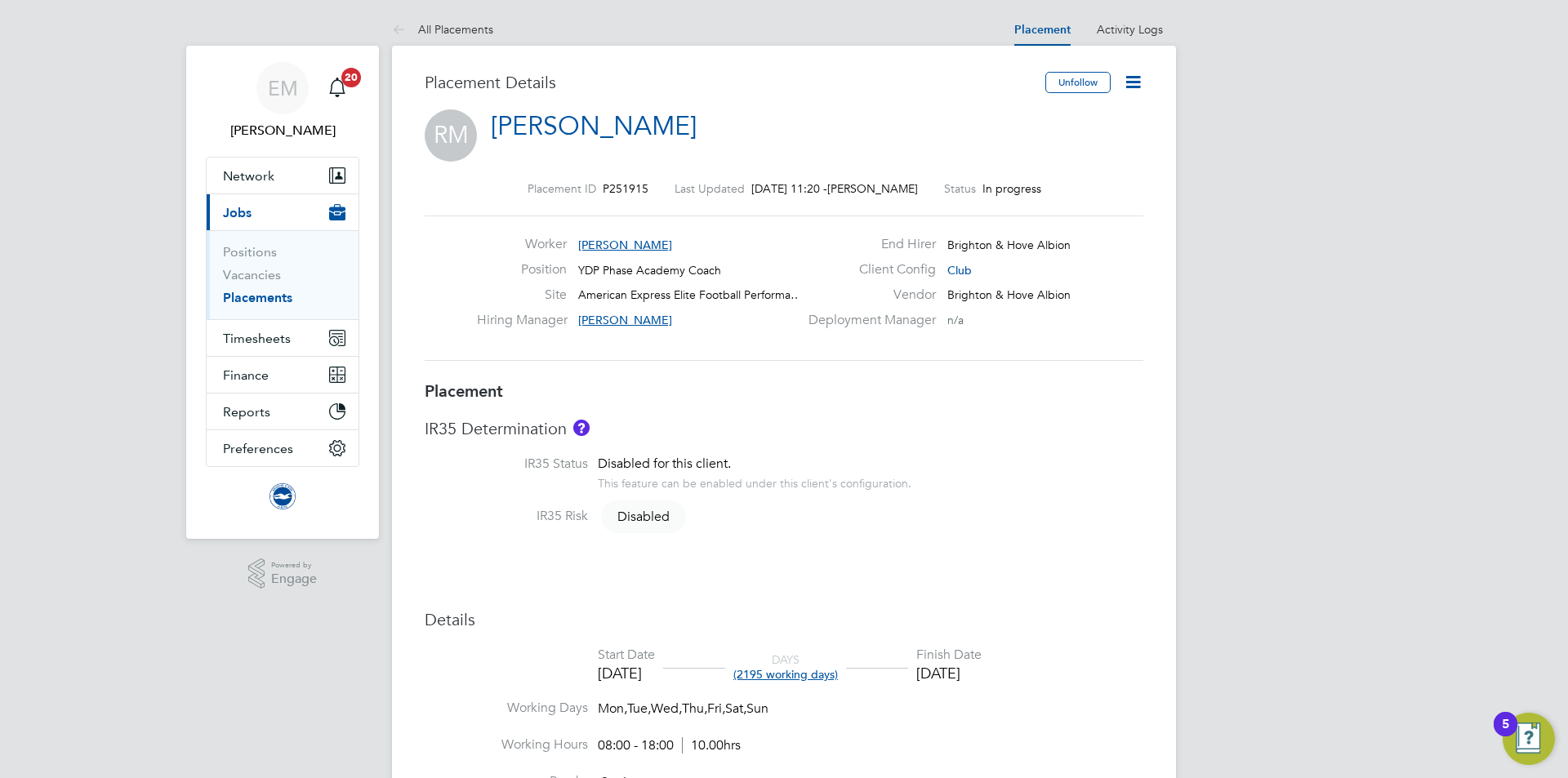
click at [1131, 71] on icon at bounding box center [1133, 81] width 21 height 21
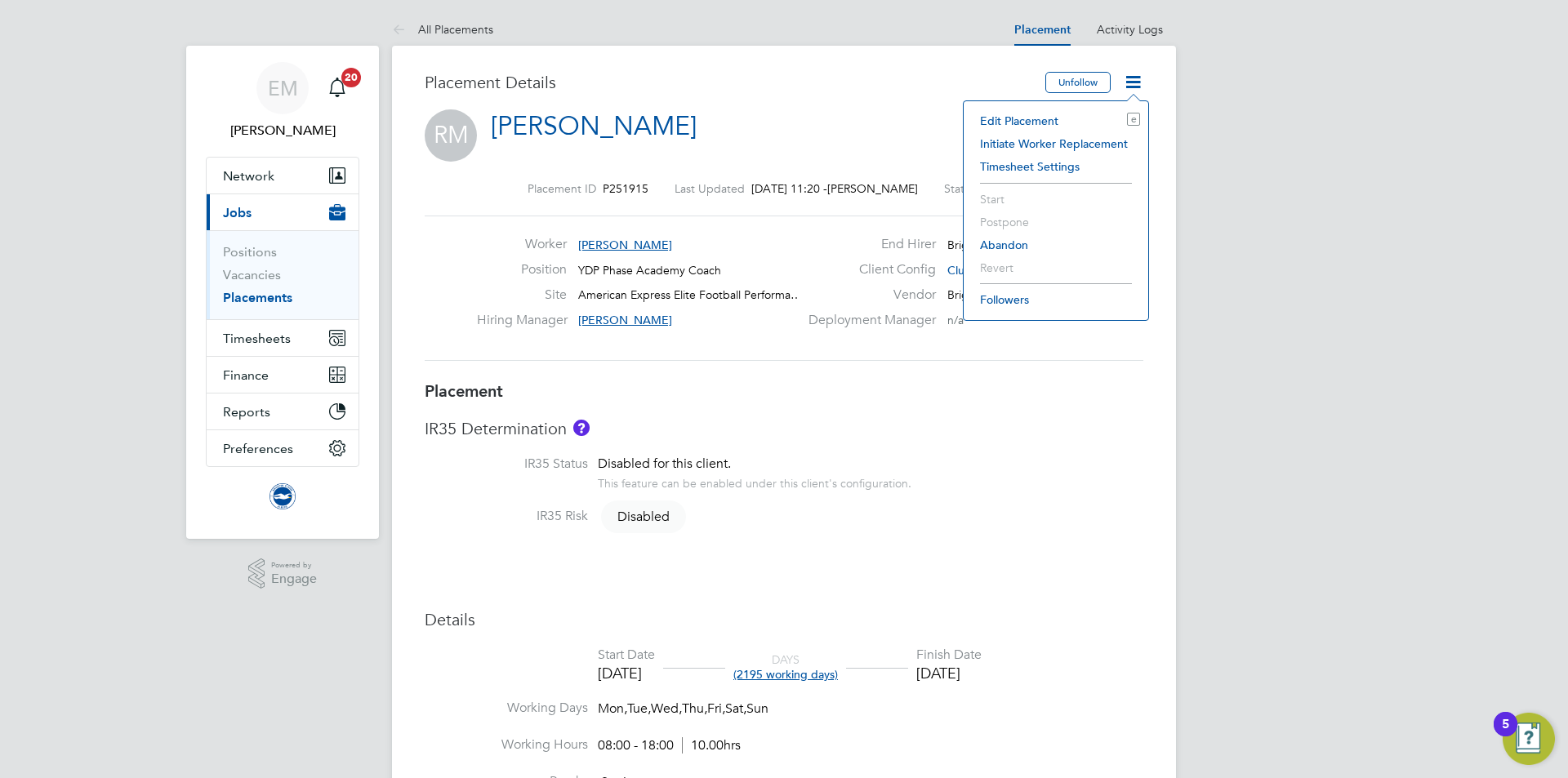
click at [998, 121] on li "Edit Placement e" at bounding box center [1056, 120] width 168 height 23
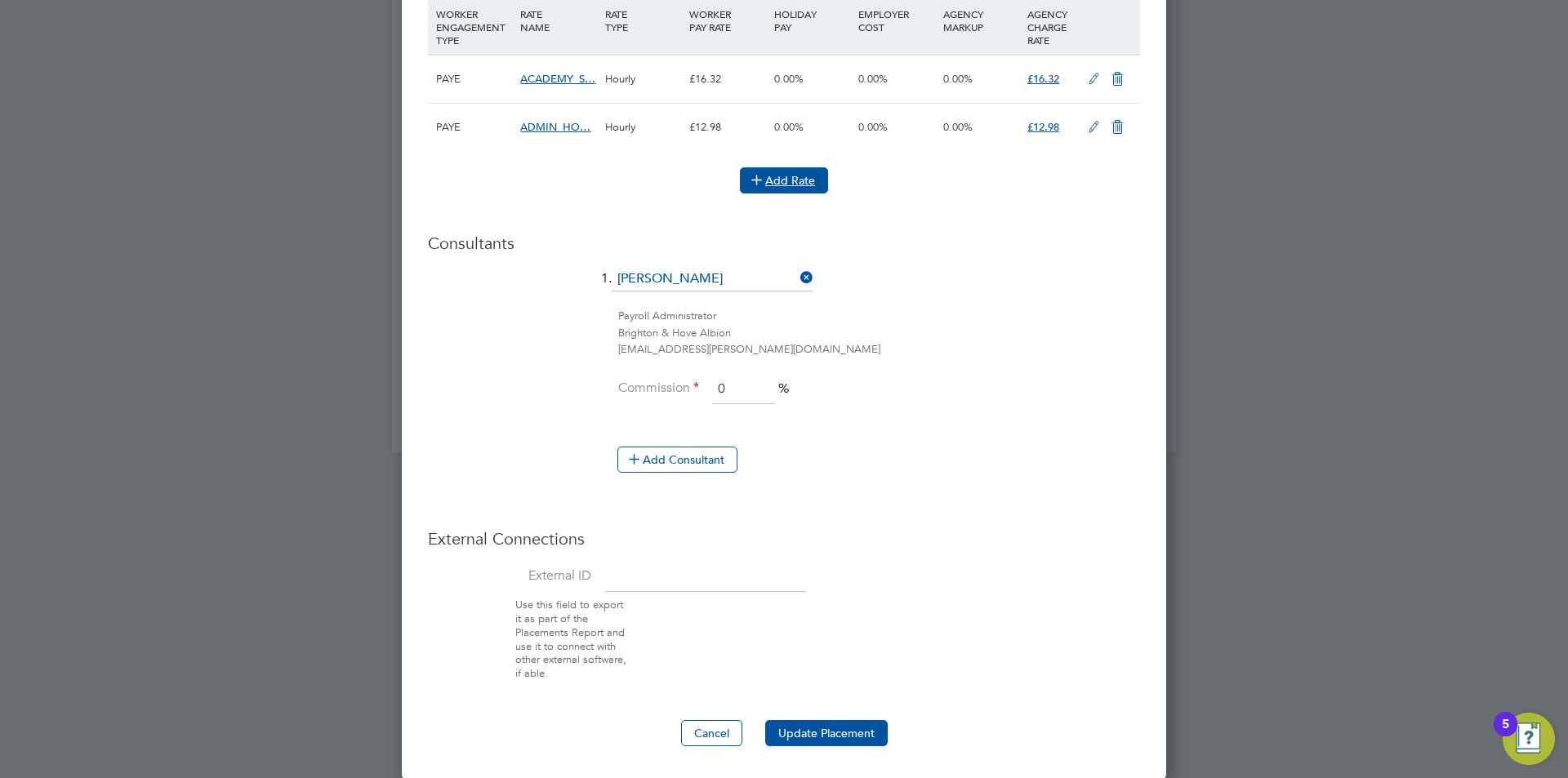
click at [762, 178] on icon at bounding box center [756, 179] width 12 height 12
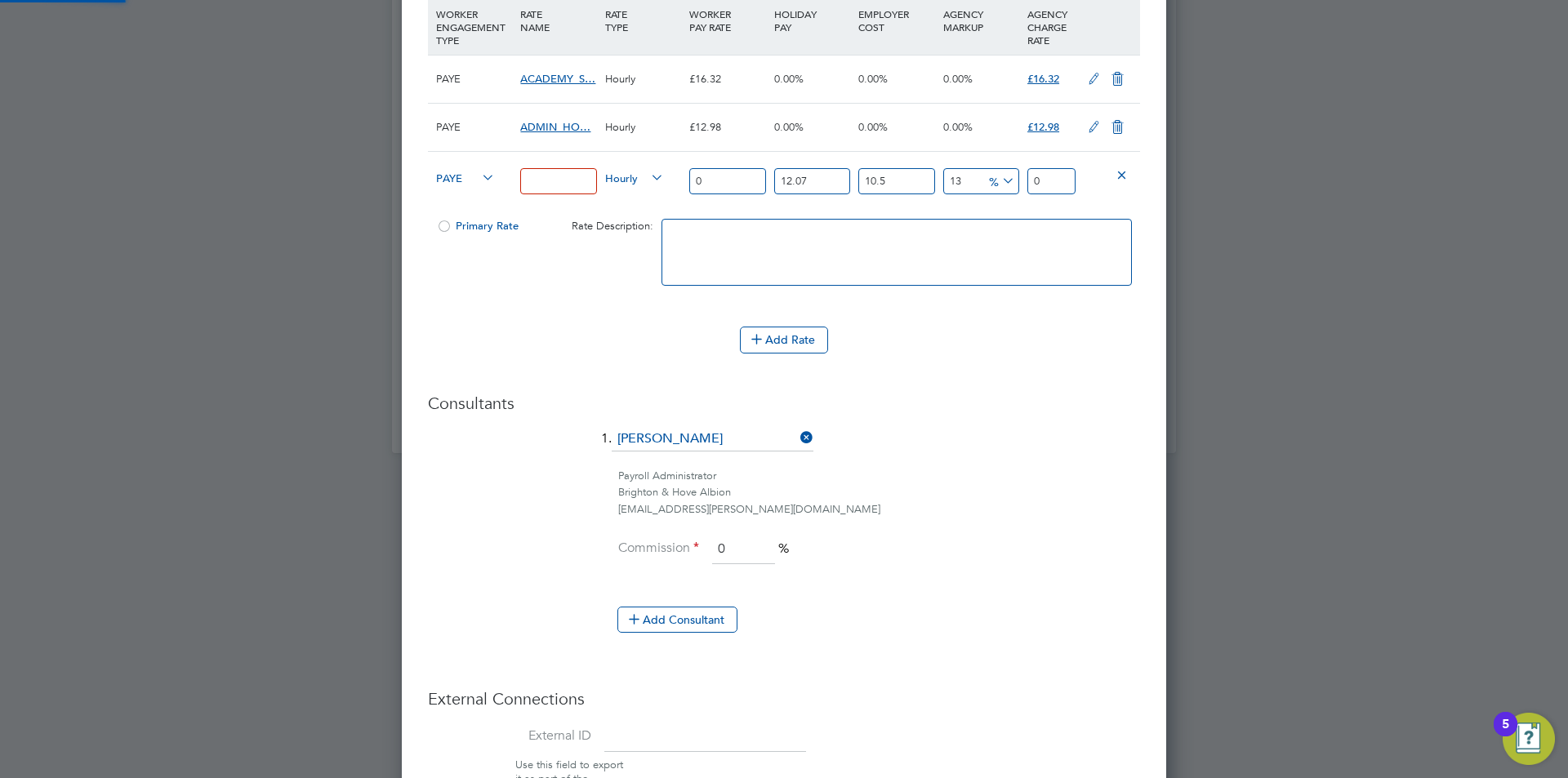
click at [549, 175] on input at bounding box center [558, 181] width 76 height 27
click at [571, 206] on div "chaper" at bounding box center [558, 181] width 84 height 59
click at [568, 175] on input "chaper" at bounding box center [558, 181] width 76 height 27
drag, startPoint x: 570, startPoint y: 176, endPoint x: 487, endPoint y: 177, distance: 83.0
click at [487, 177] on div "PAYE chaper Hourly 0 12.07 n/a 10.5 n/a 13 0 % 0" at bounding box center [784, 180] width 712 height 60
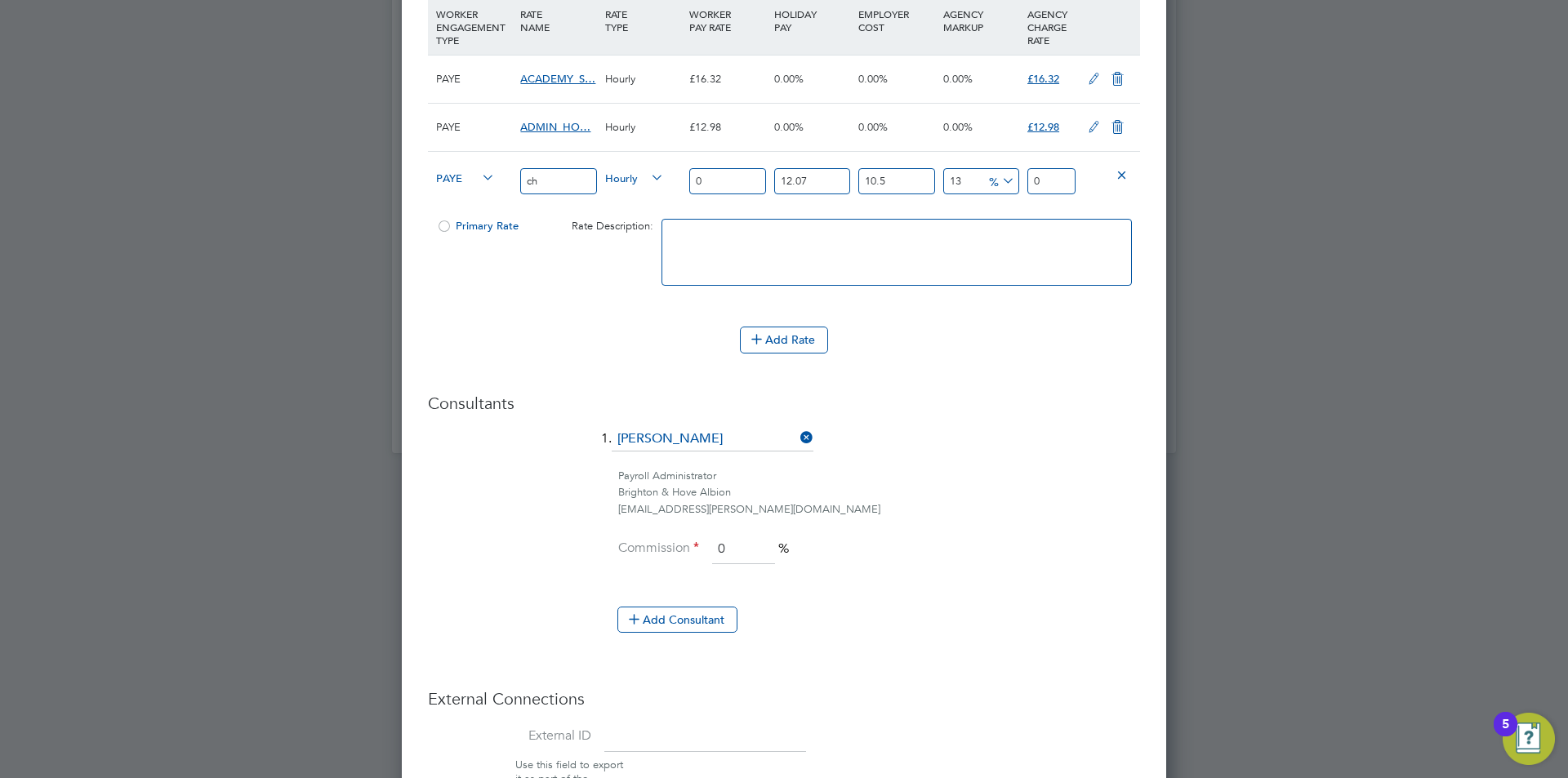
type input "c"
click at [710, 361] on li "Add Rate" at bounding box center [784, 348] width 712 height 43
click at [581, 170] on input at bounding box center [558, 181] width 76 height 27
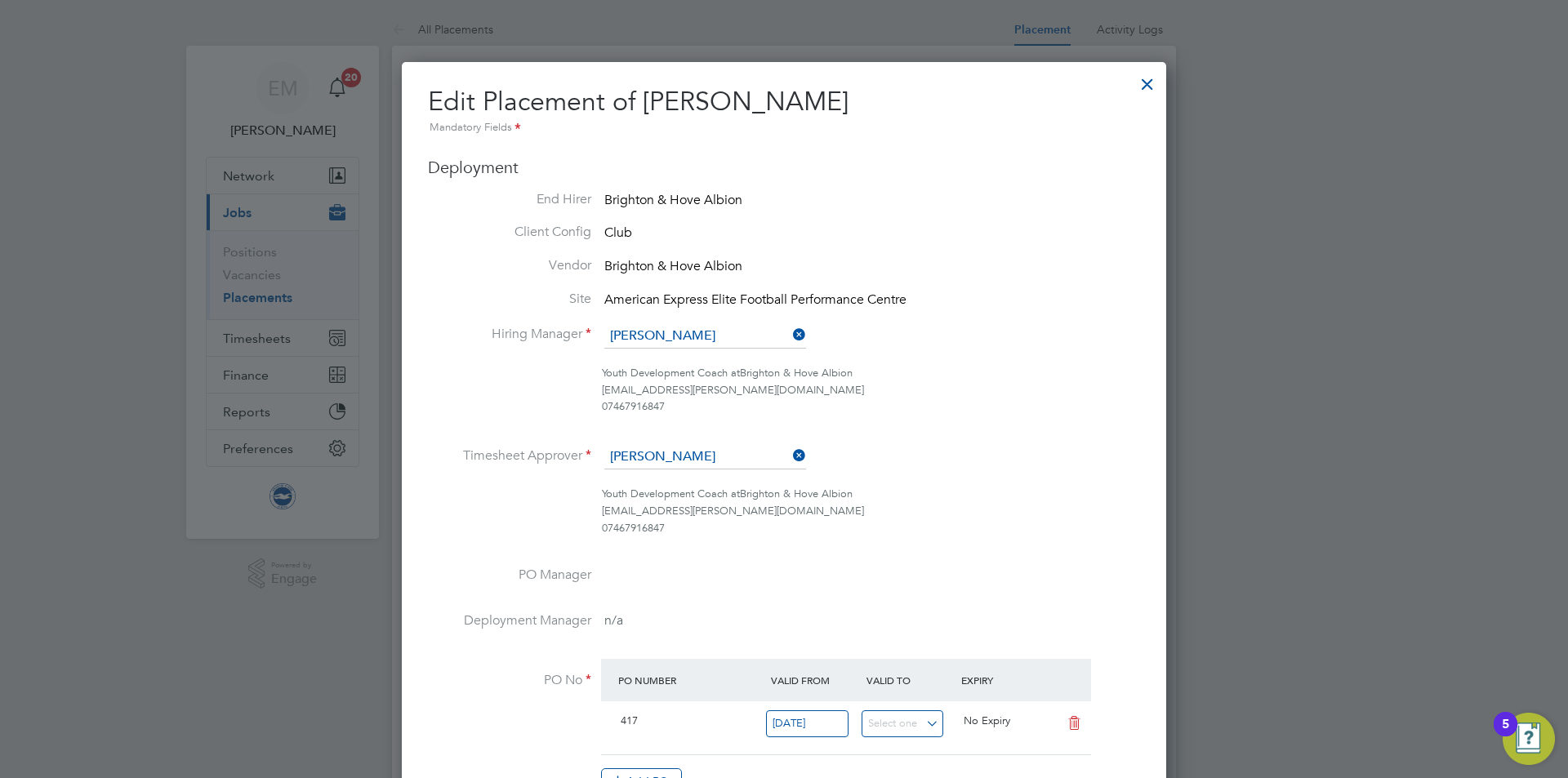
click at [1143, 78] on div at bounding box center [1148, 80] width 30 height 30
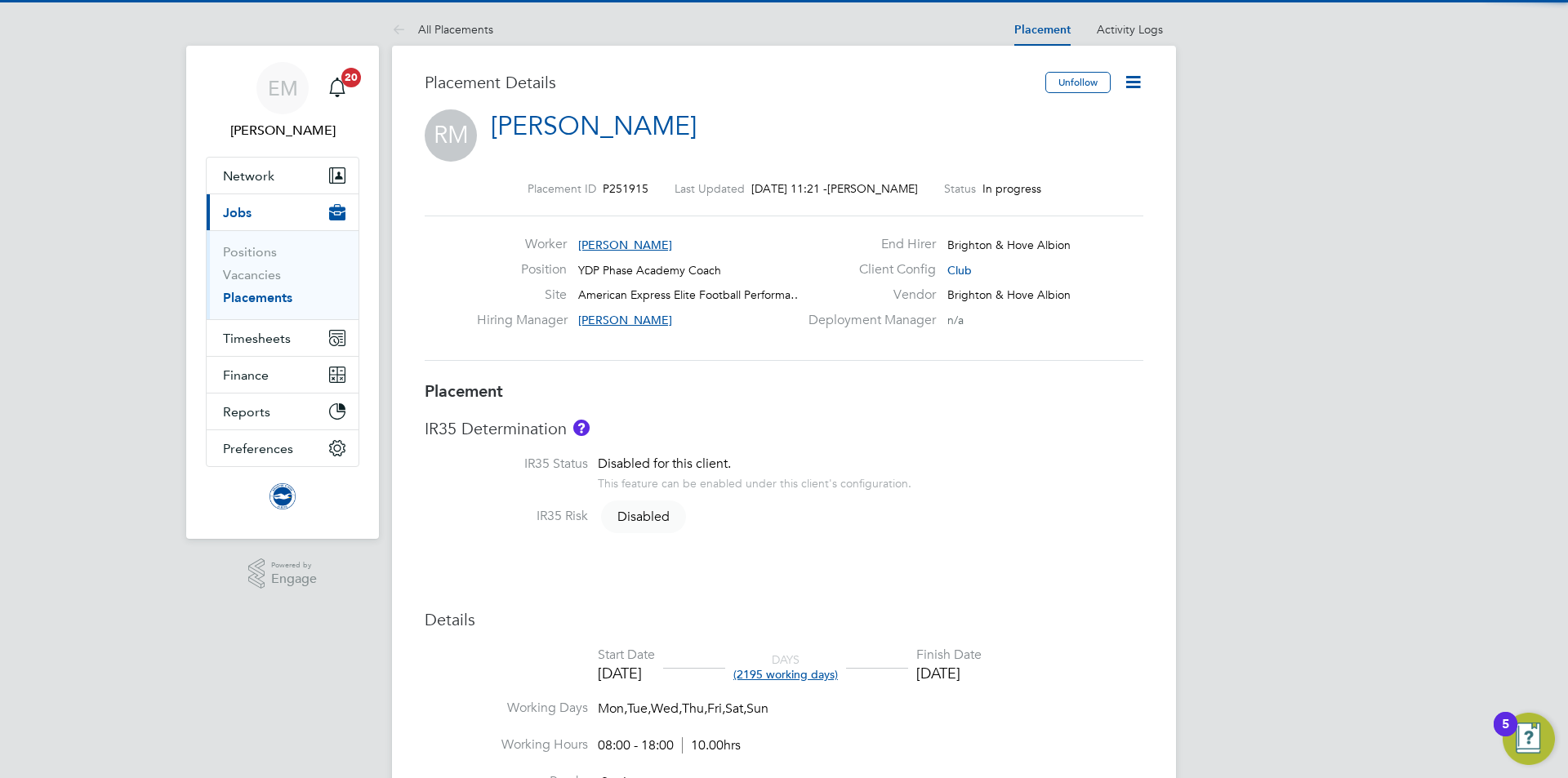
click at [1133, 75] on icon at bounding box center [1133, 81] width 21 height 21
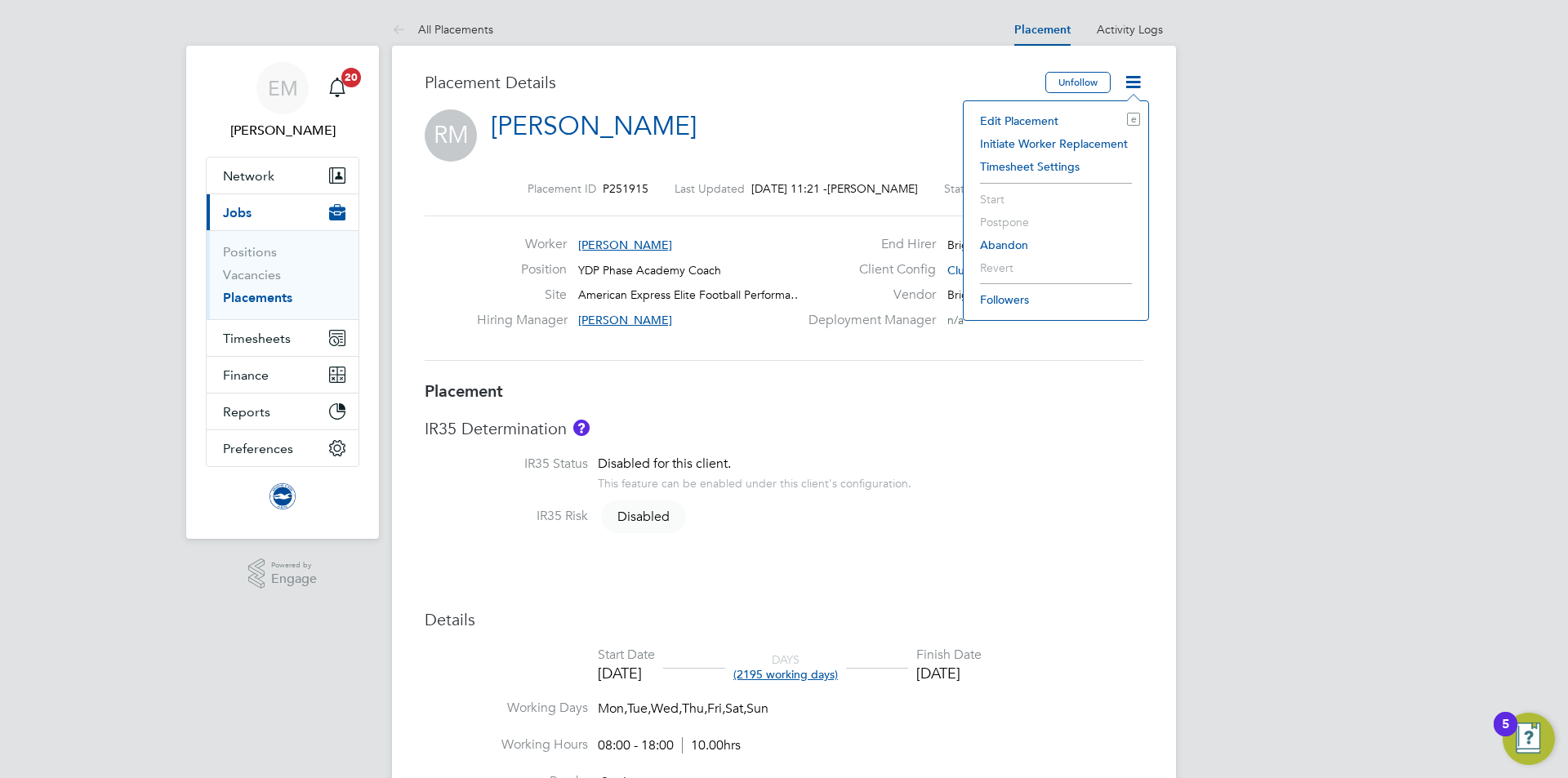
click at [1018, 119] on li "Edit Placement e" at bounding box center [1056, 120] width 168 height 23
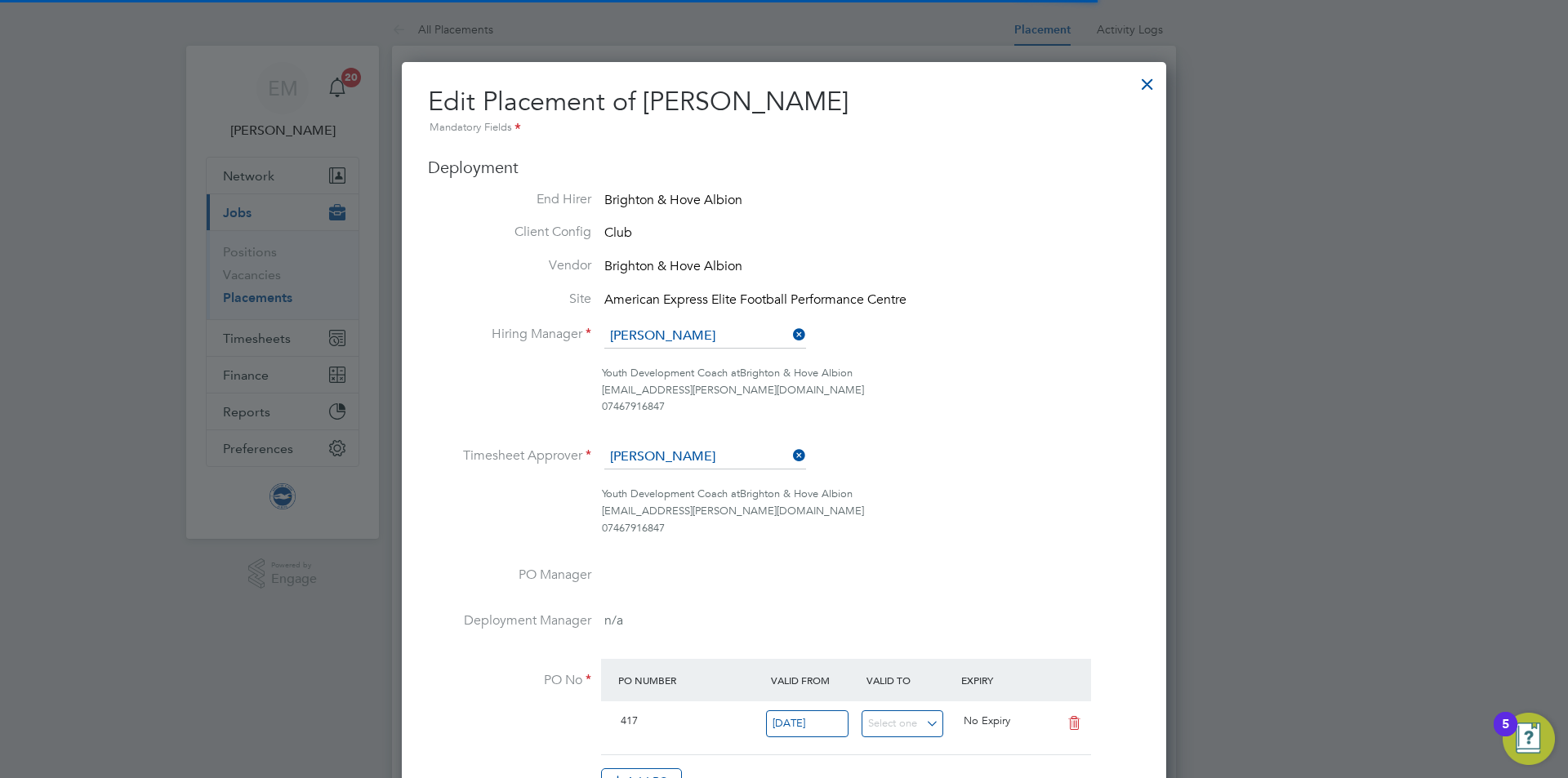
scroll to position [8, 8]
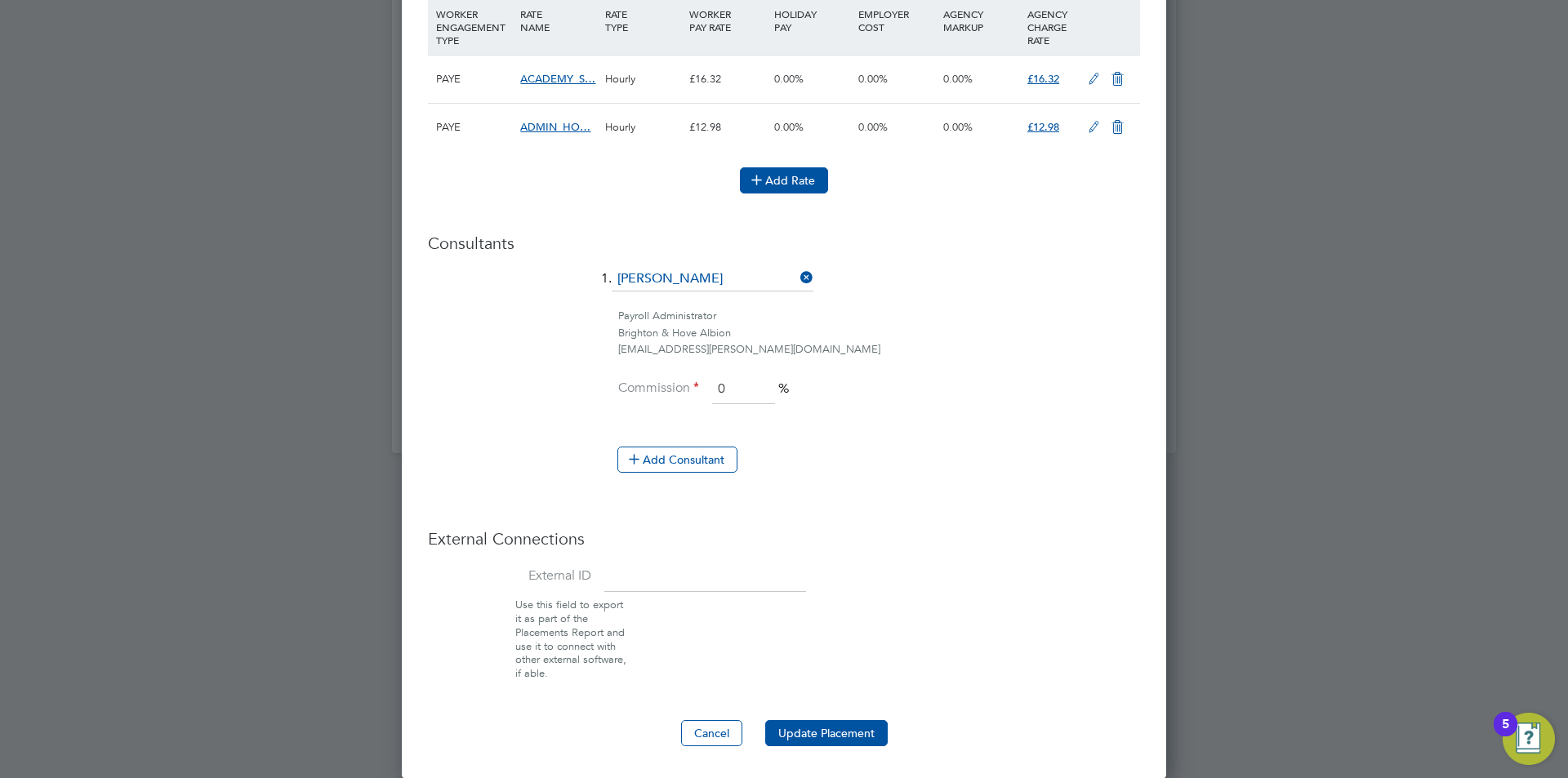
click at [770, 180] on button "Add Rate" at bounding box center [783, 180] width 88 height 26
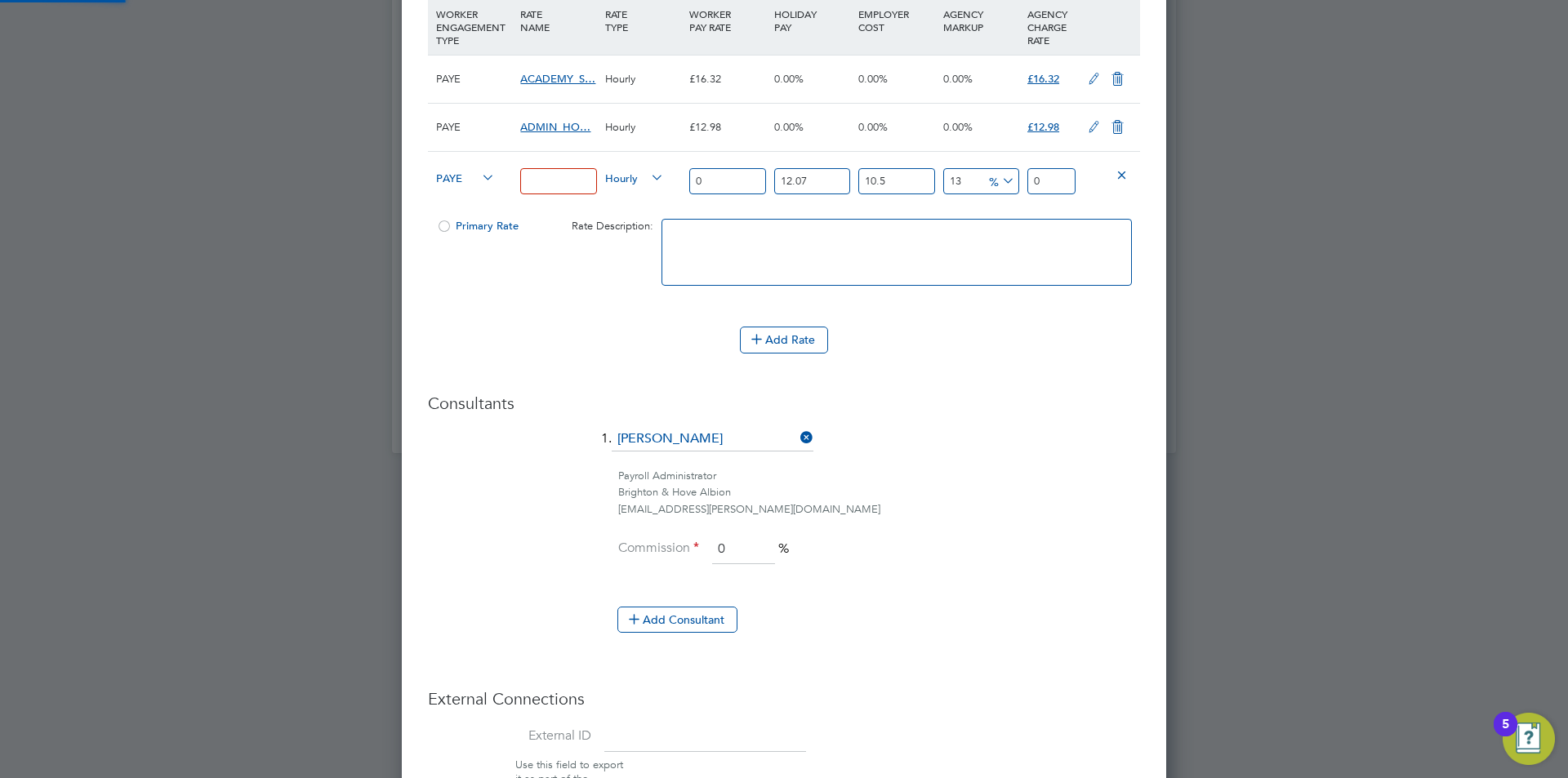
click at [539, 176] on input at bounding box center [558, 181] width 76 height 27
type input "ACADEMY_PLAYER_CHAPERONE"
drag, startPoint x: 739, startPoint y: 178, endPoint x: 567, endPoint y: 160, distance: 172.9
click at [567, 160] on div "PAYE ACADEMY_PLAYER_CHAPERONE Hourly 0 12.07 n/a 10.5 n/a 13 0 % 0" at bounding box center [784, 180] width 712 height 60
type input "1"
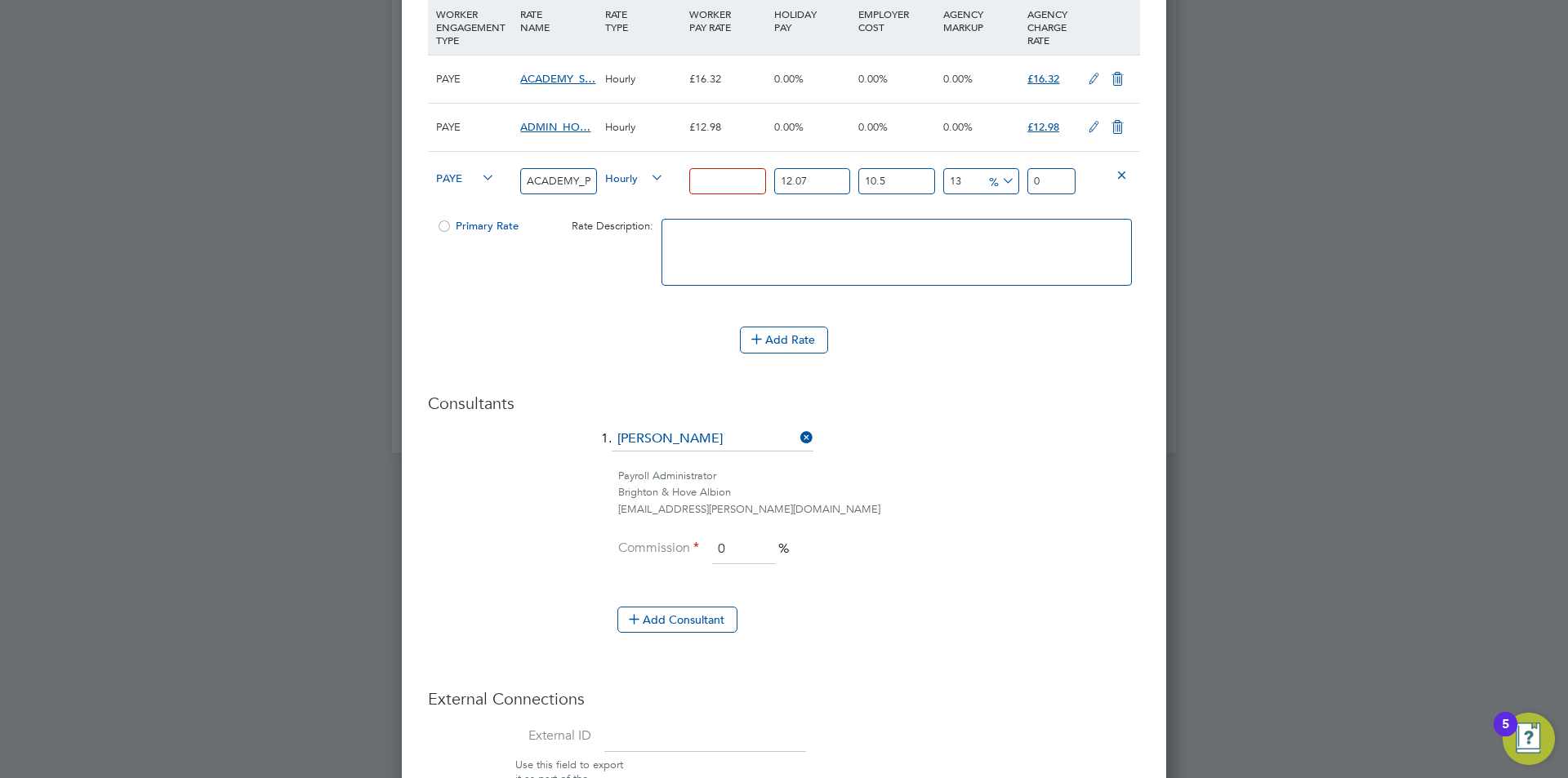
type input "1.399362055"
type input "12"
type input "16.79234466"
type input "12.9"
type input "18.0517705095"
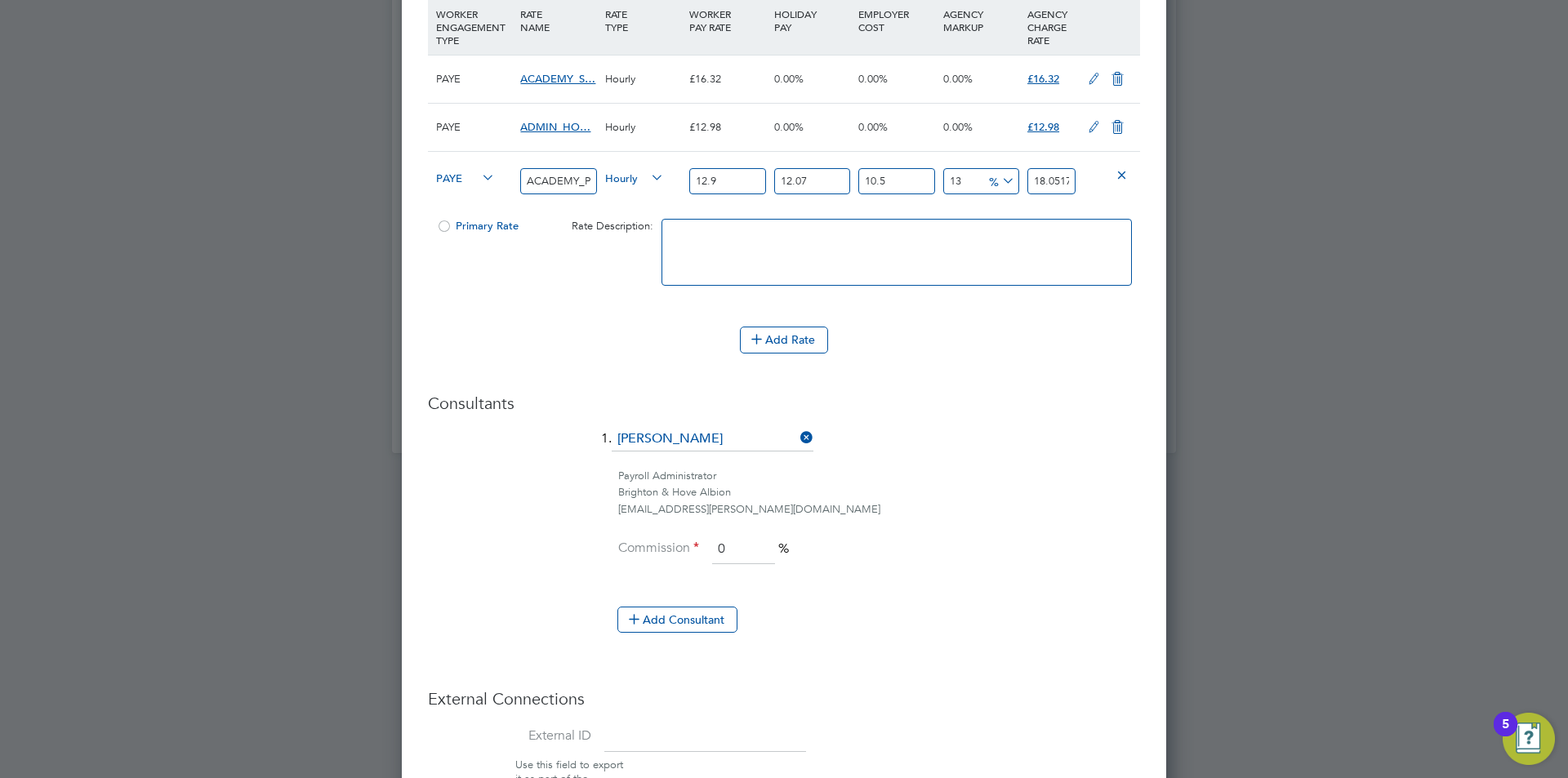
type input "12.98"
type input "18.1637194739"
type input "12.98"
type input "0"
type input "16.207477"
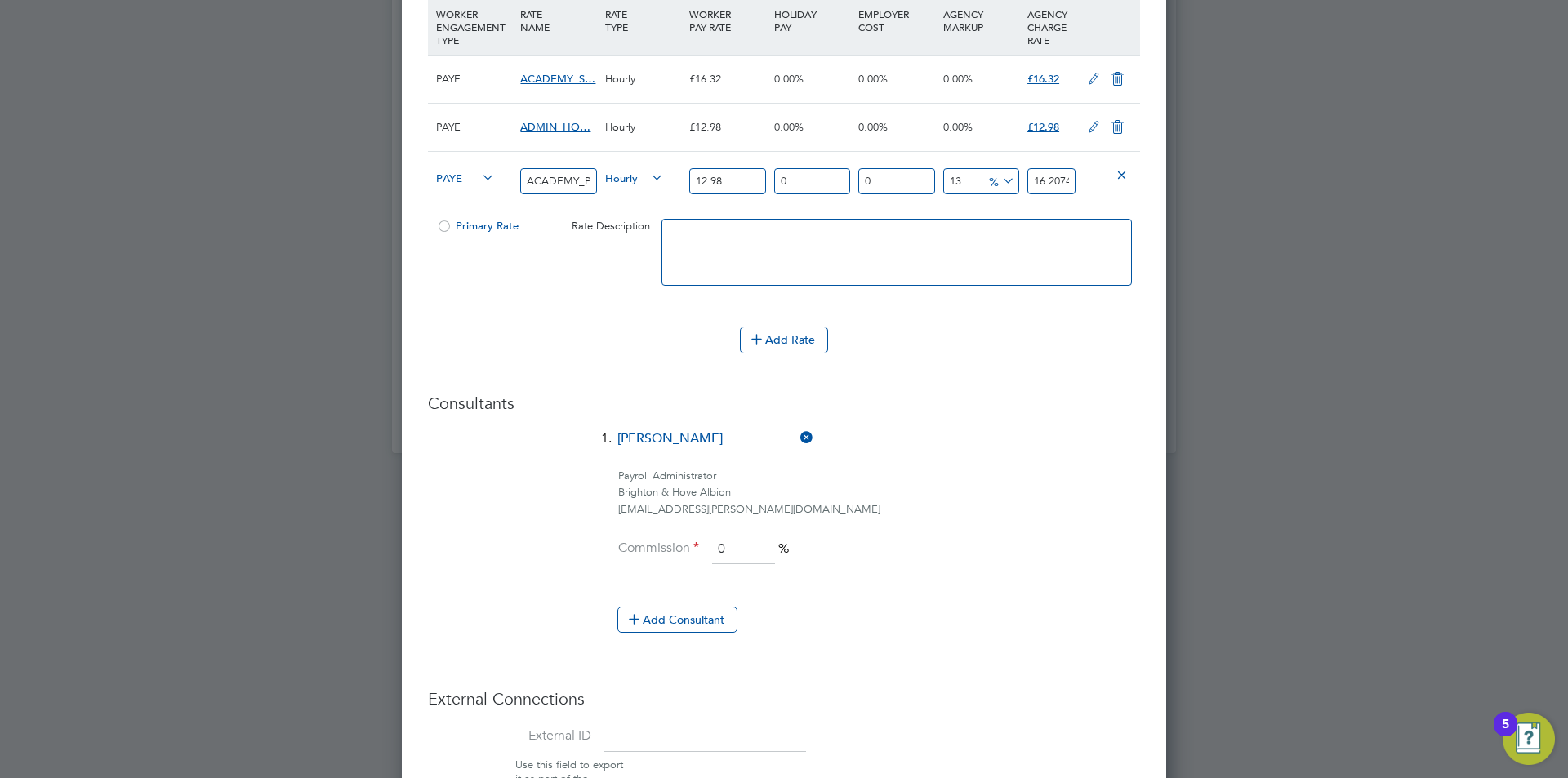
type input "0"
type input "14.6674"
type input "0"
type input "12.98"
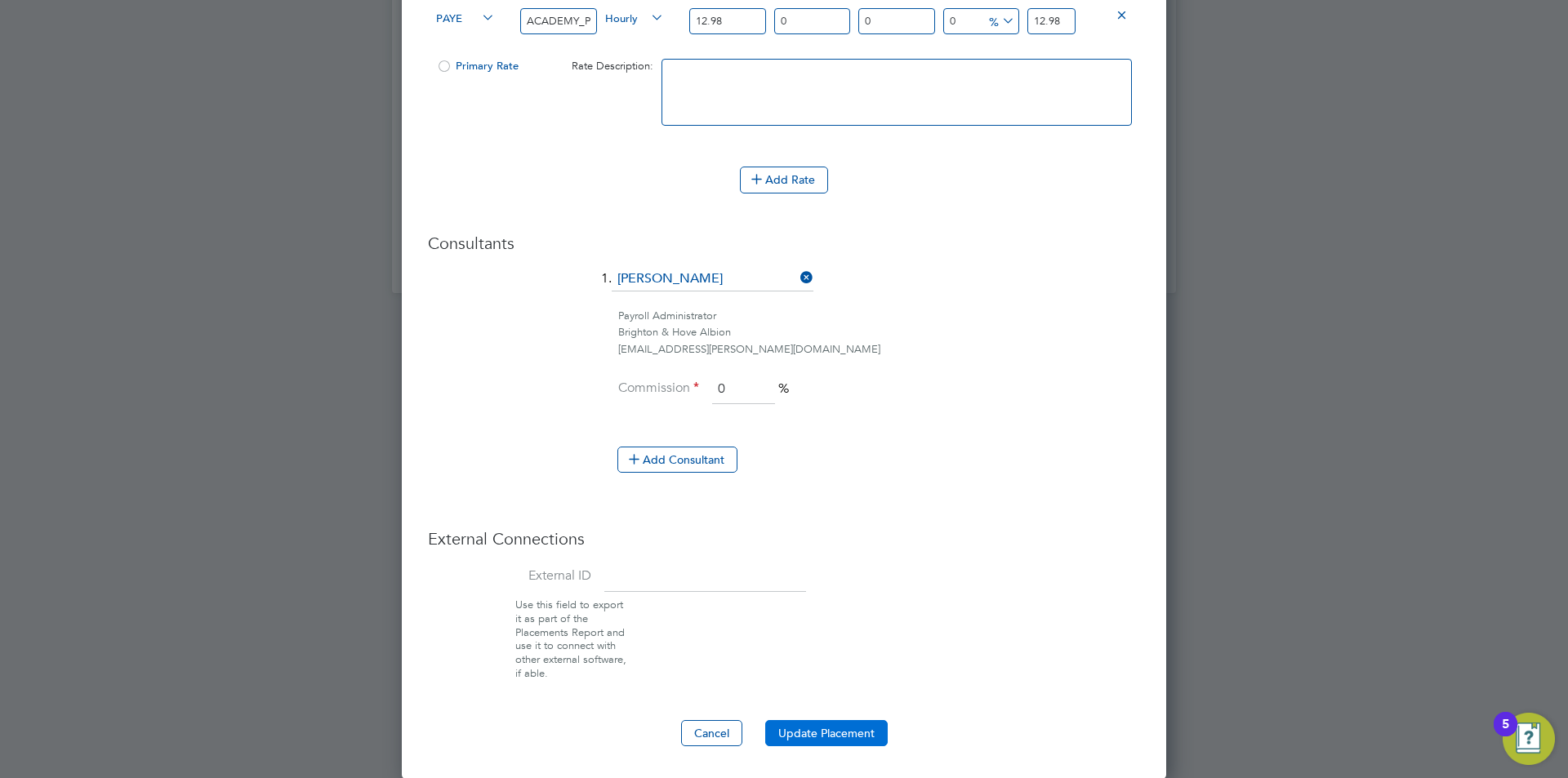
type input "0"
click at [833, 734] on button "Update Placement" at bounding box center [827, 733] width 123 height 26
